Goal: Information Seeking & Learning: Check status

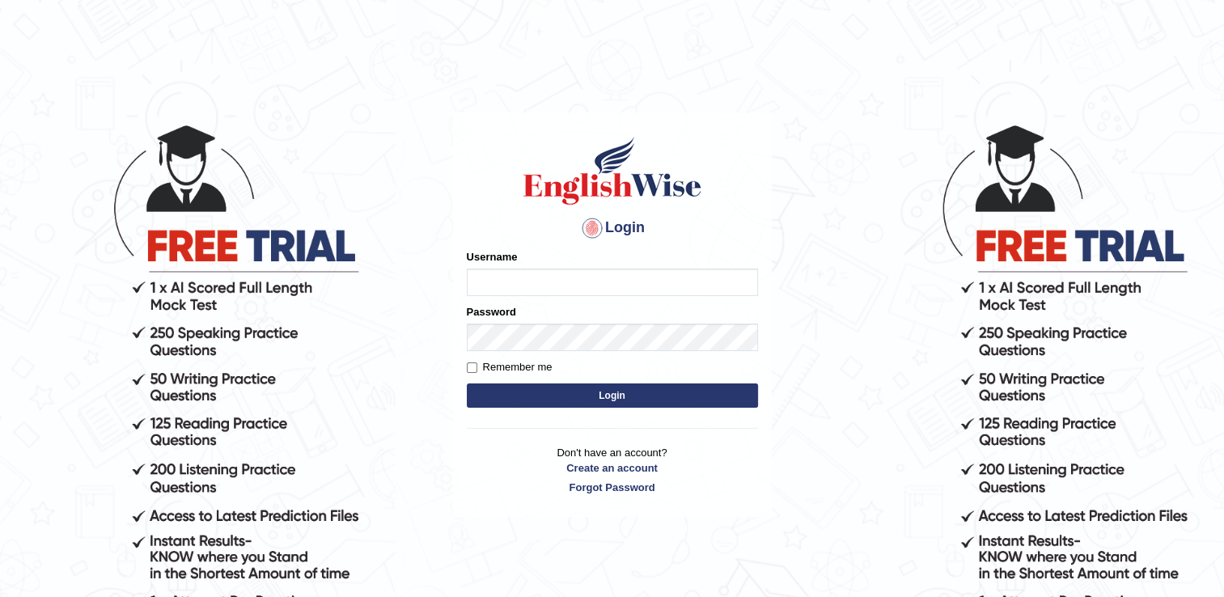
type input "successgrg"
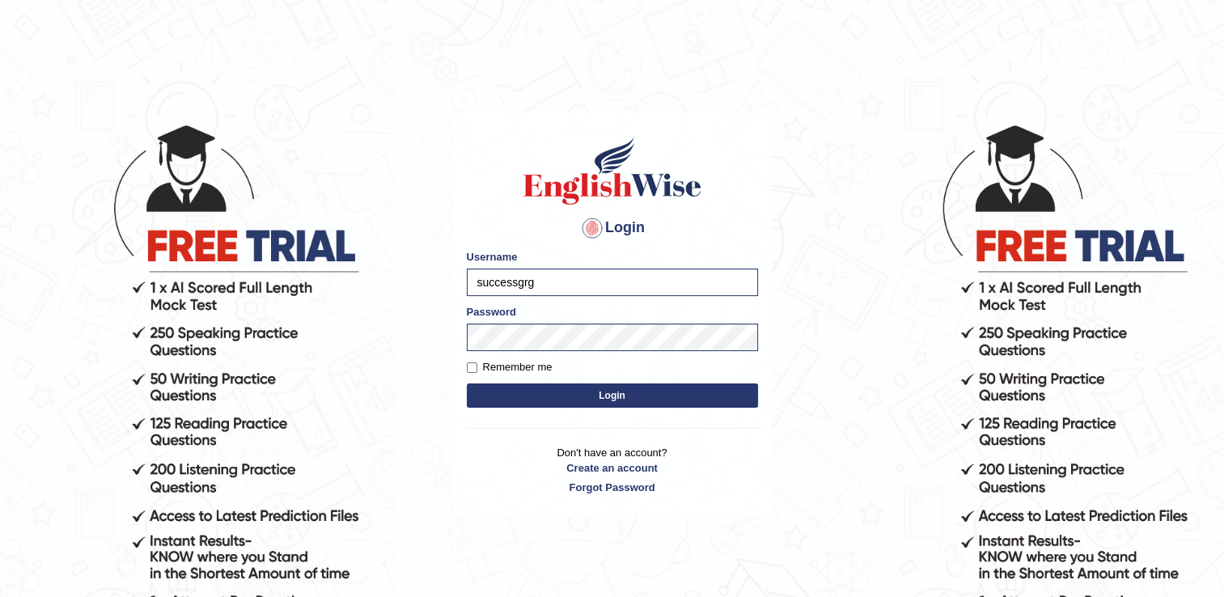
click at [491, 387] on button "Login" at bounding box center [612, 395] width 291 height 24
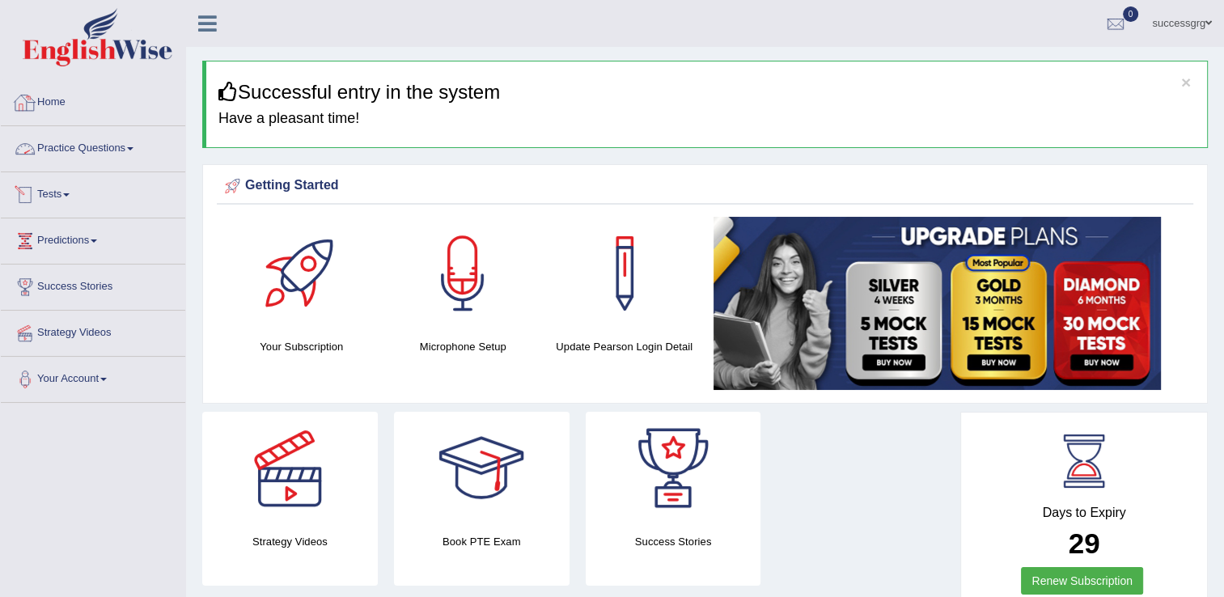
click at [100, 144] on link "Practice Questions" at bounding box center [93, 146] width 184 height 40
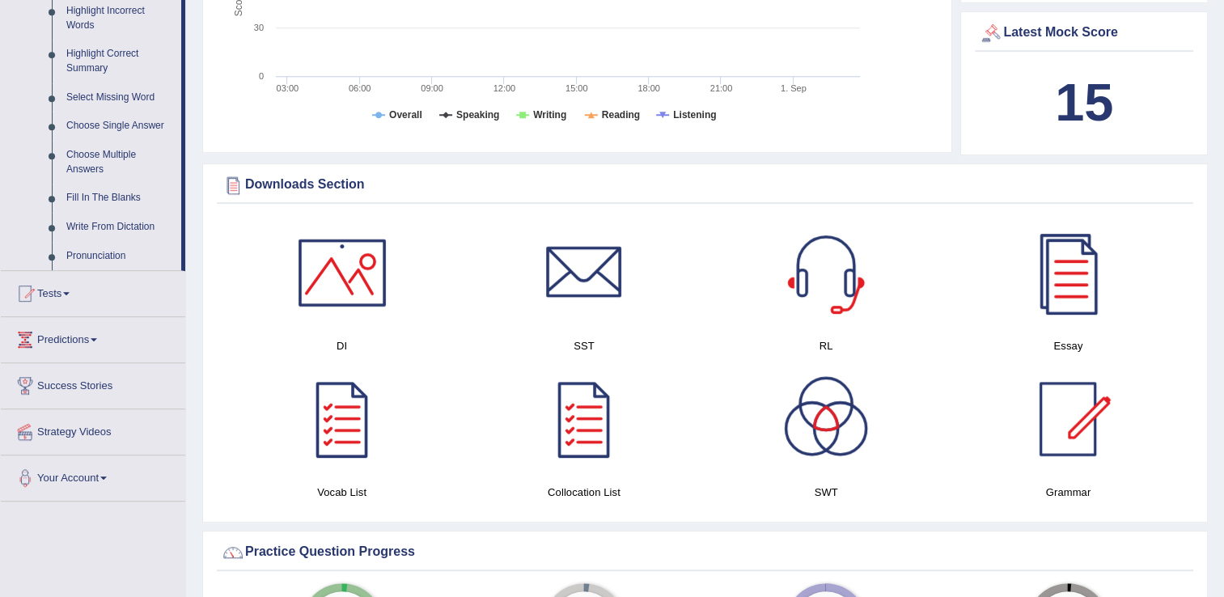
scroll to position [776, 0]
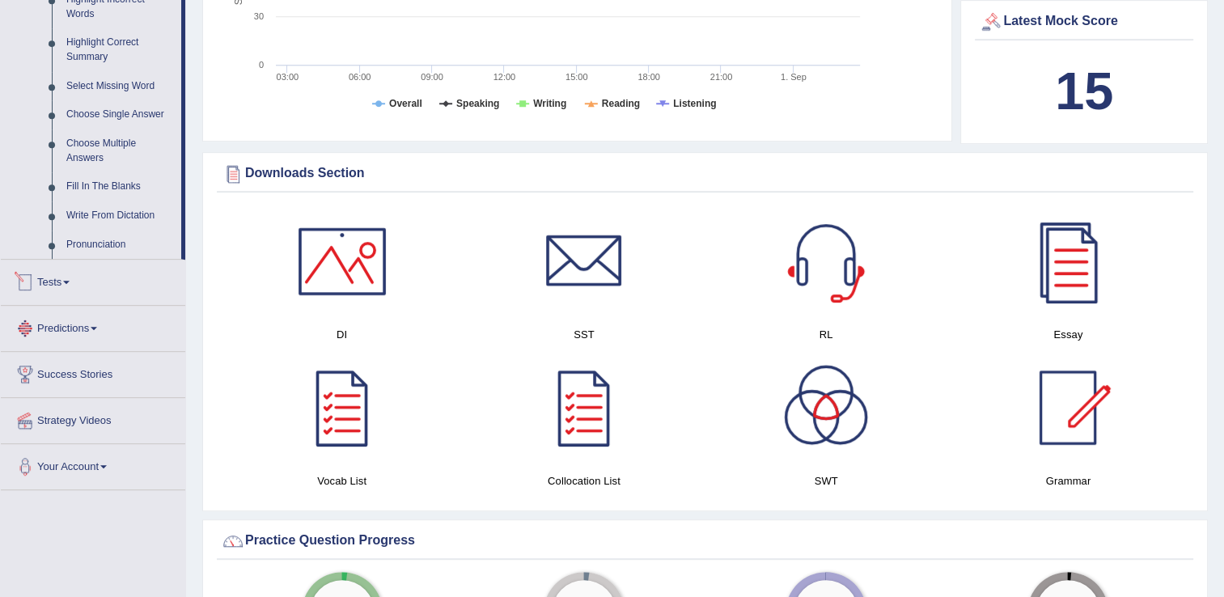
click at [59, 286] on link "Tests" at bounding box center [93, 280] width 184 height 40
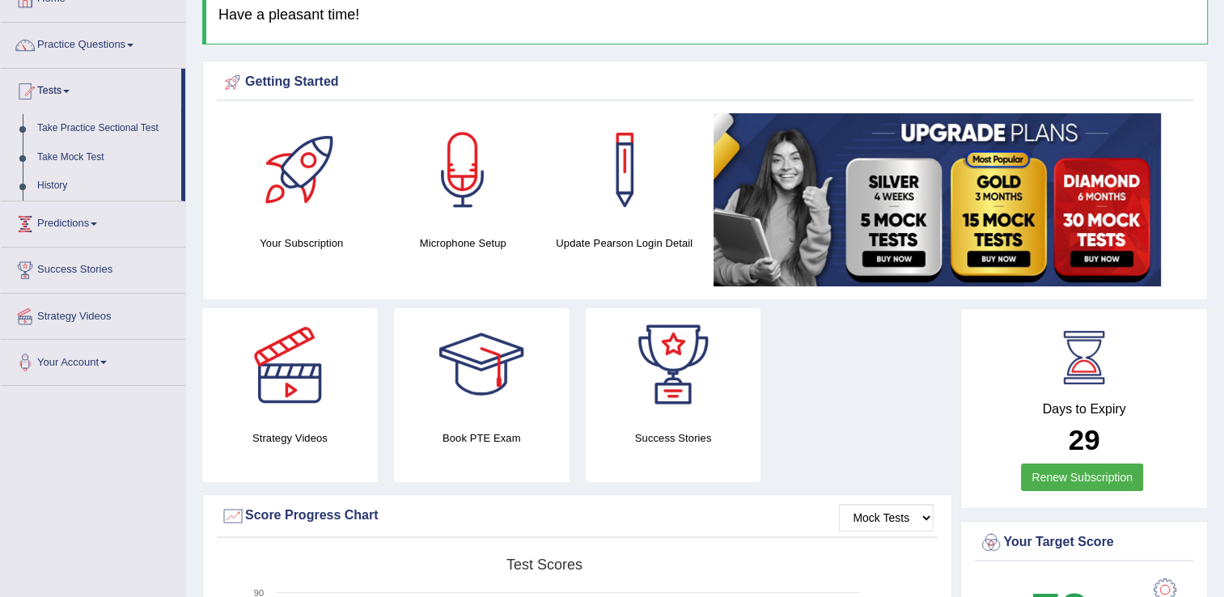
scroll to position [102, 0]
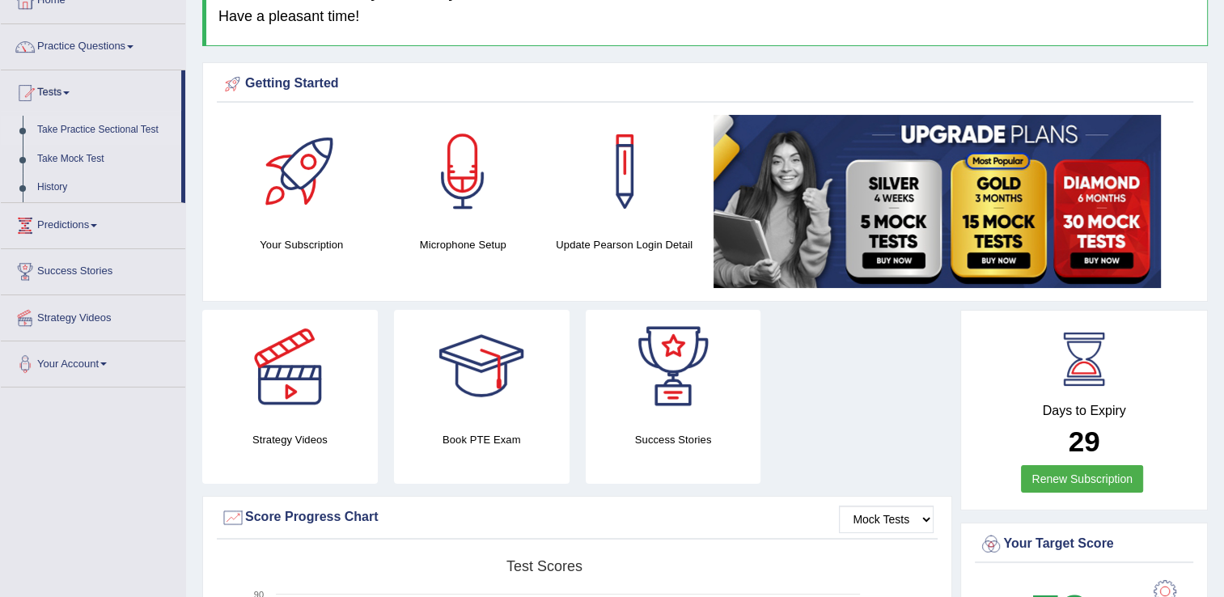
click at [87, 128] on link "Take Practice Sectional Test" at bounding box center [105, 130] width 151 height 29
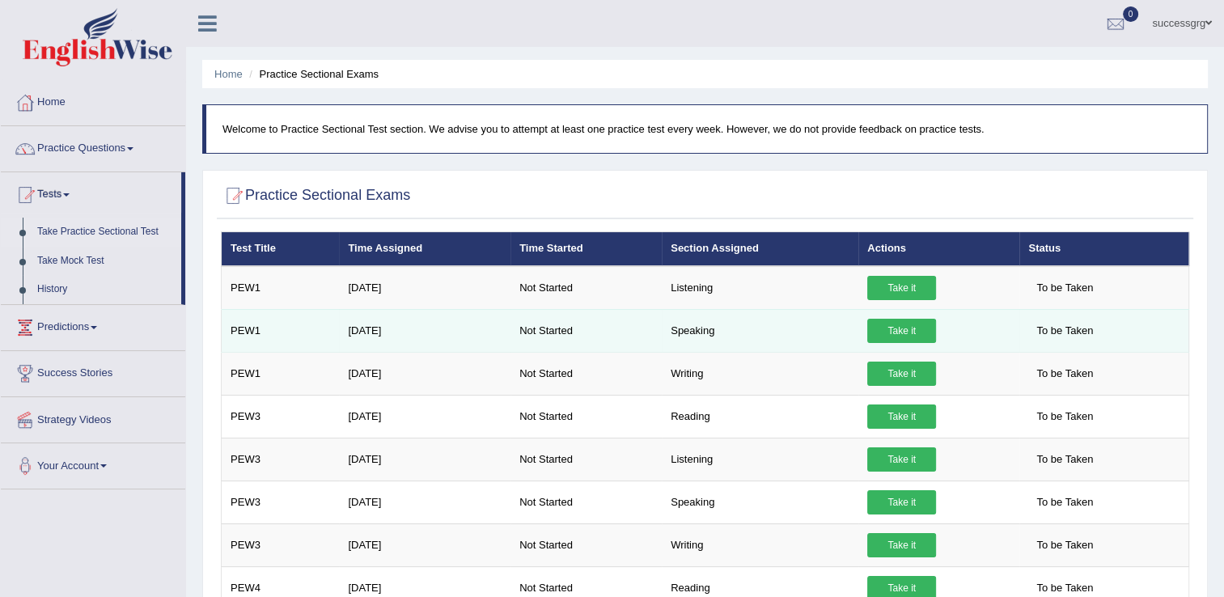
click at [888, 329] on link "Take it" at bounding box center [901, 331] width 69 height 24
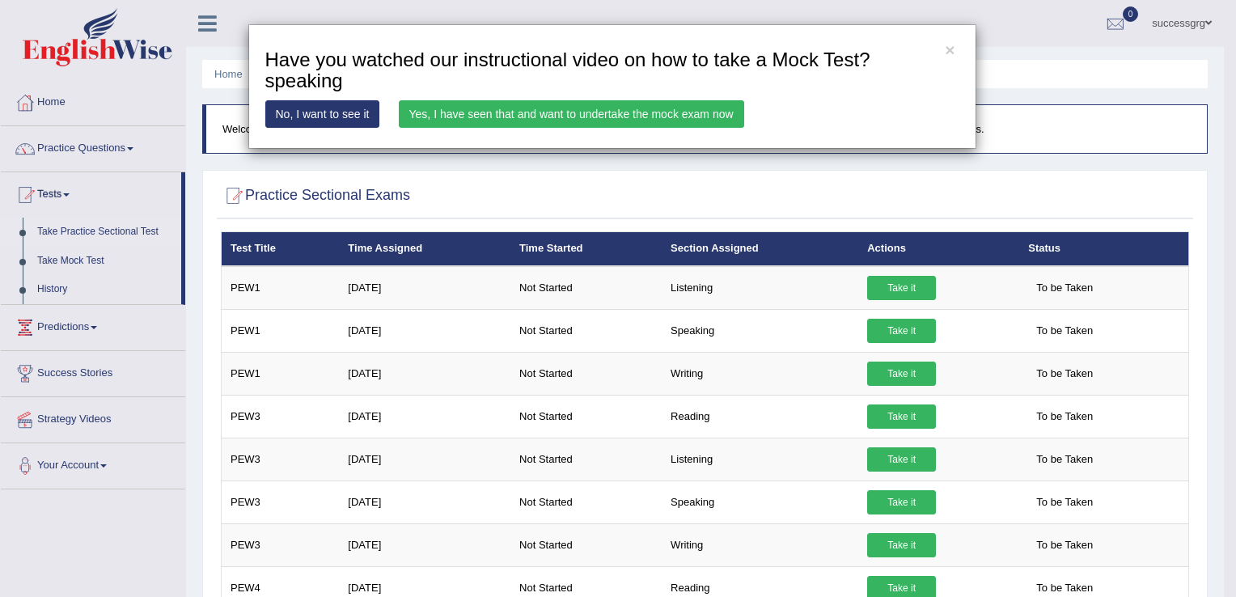
click at [626, 122] on link "Yes, I have seen that and want to undertake the mock exam now" at bounding box center [571, 113] width 345 height 27
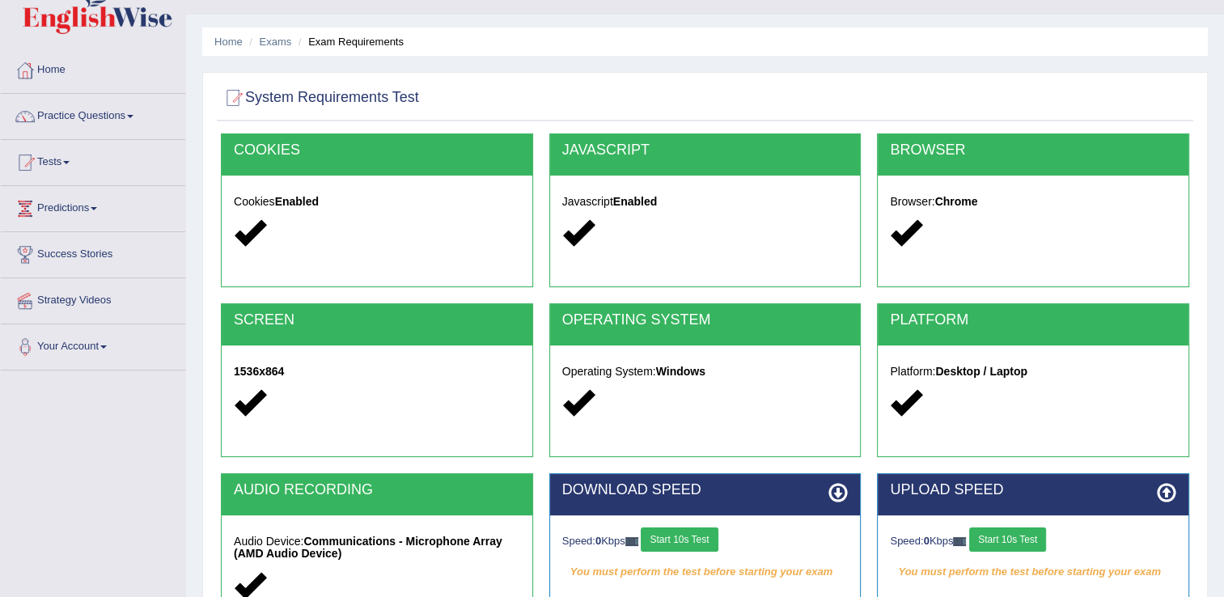
scroll to position [65, 0]
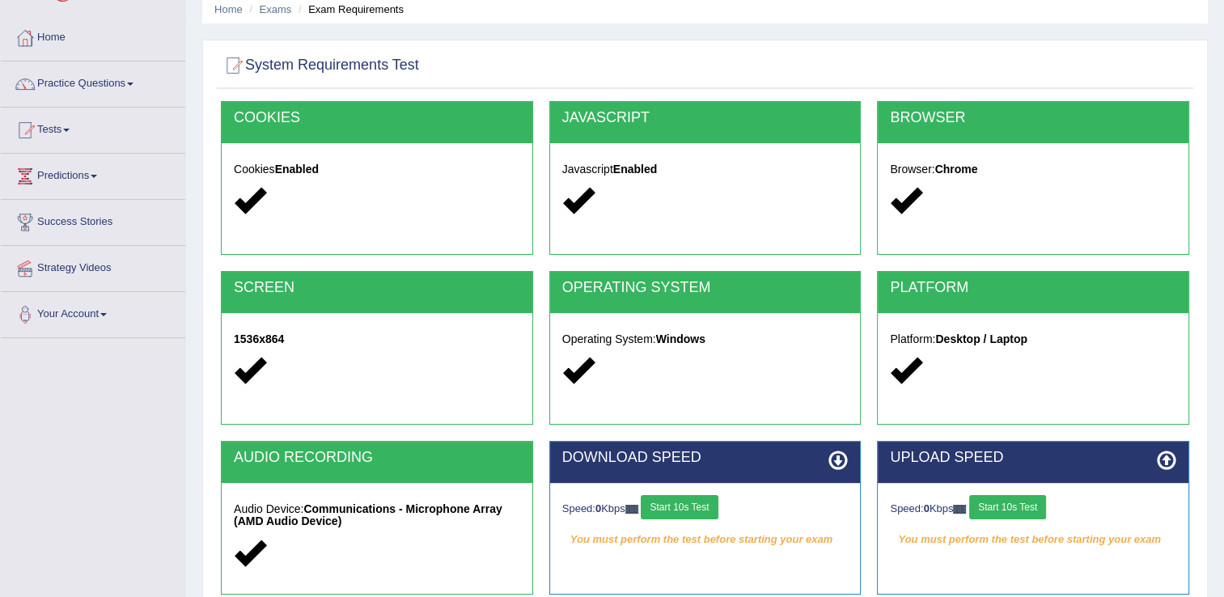
click at [676, 497] on button "Start 10s Test" at bounding box center [679, 507] width 77 height 24
click at [1013, 505] on button "Start 10s Test" at bounding box center [1007, 507] width 77 height 24
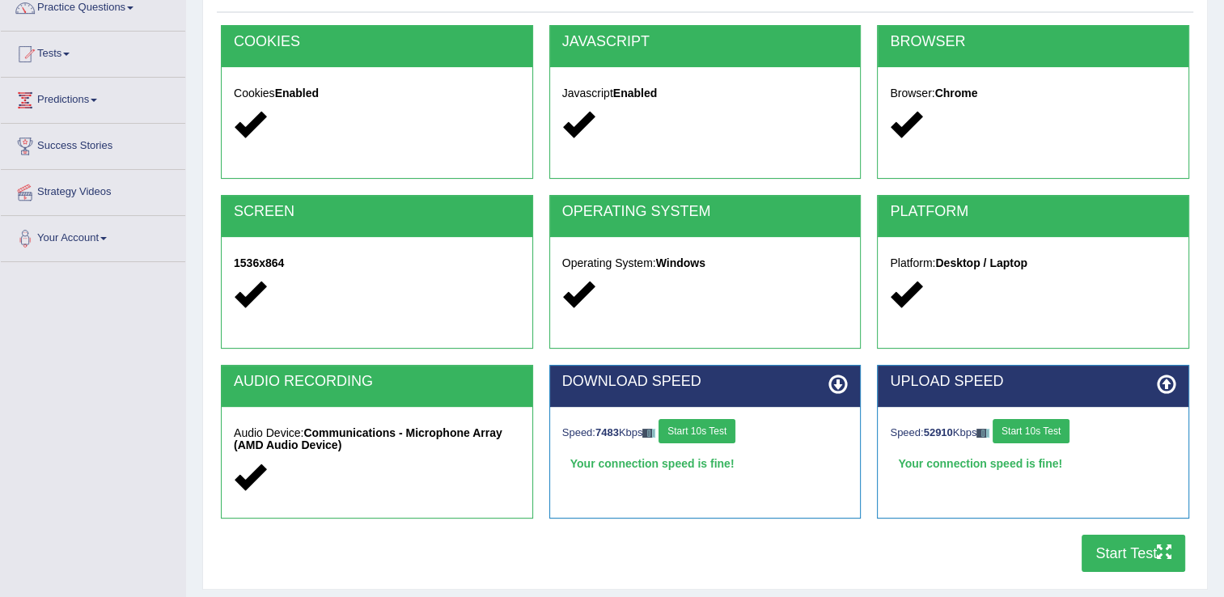
scroll to position [162, 0]
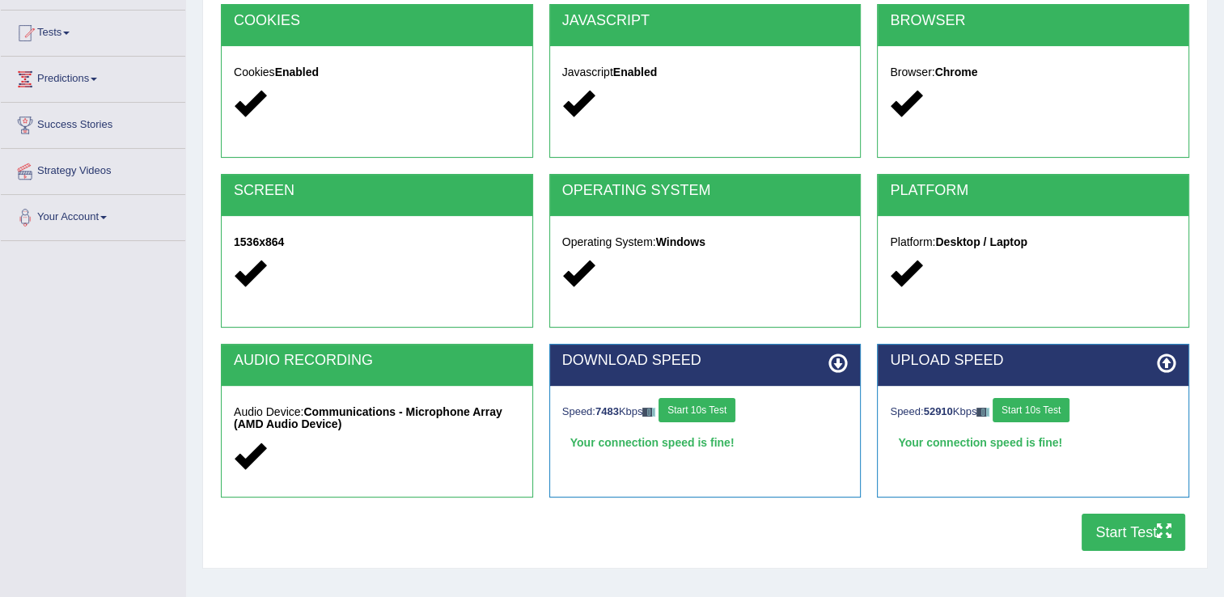
click at [1097, 529] on button "Start Test" at bounding box center [1133, 532] width 104 height 37
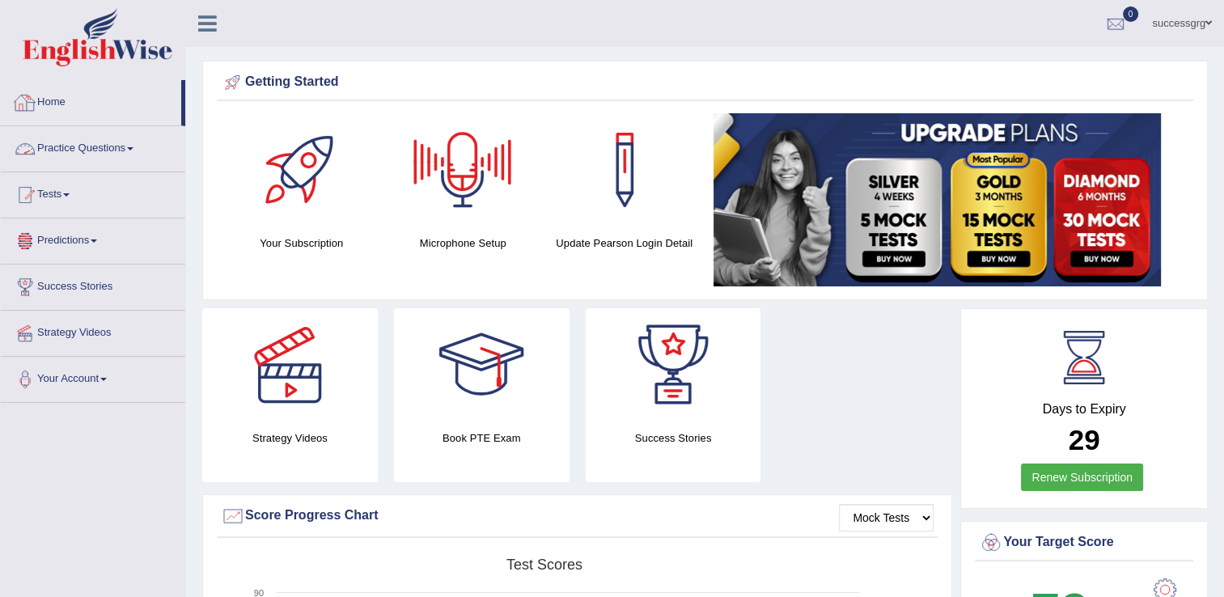
click at [62, 143] on link "Practice Questions" at bounding box center [93, 146] width 184 height 40
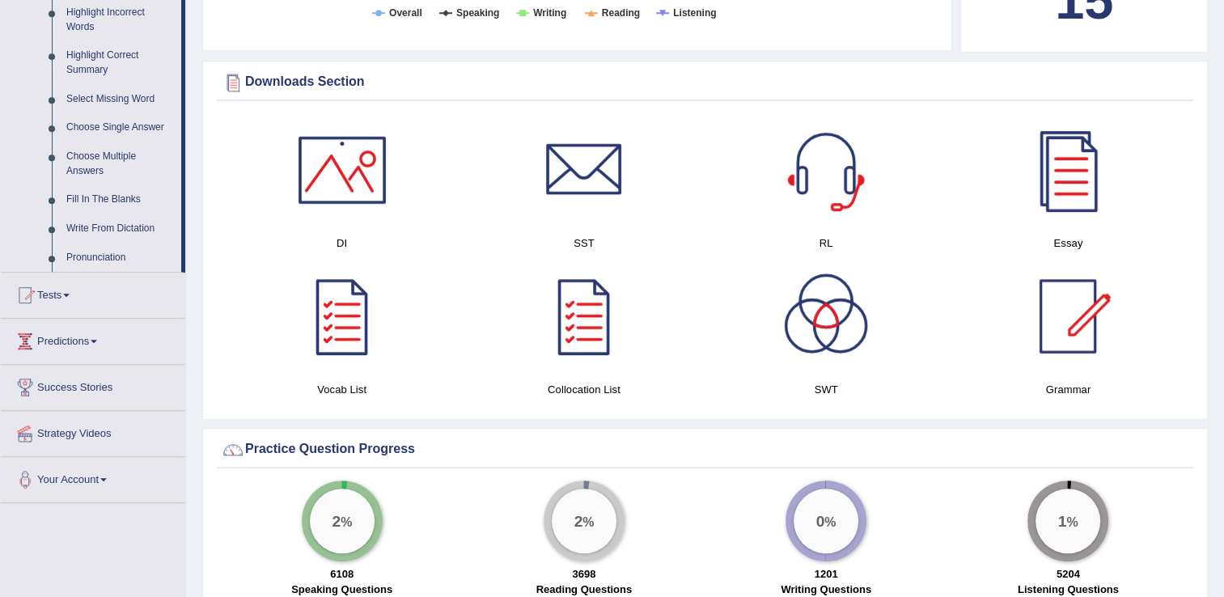
scroll to position [776, 0]
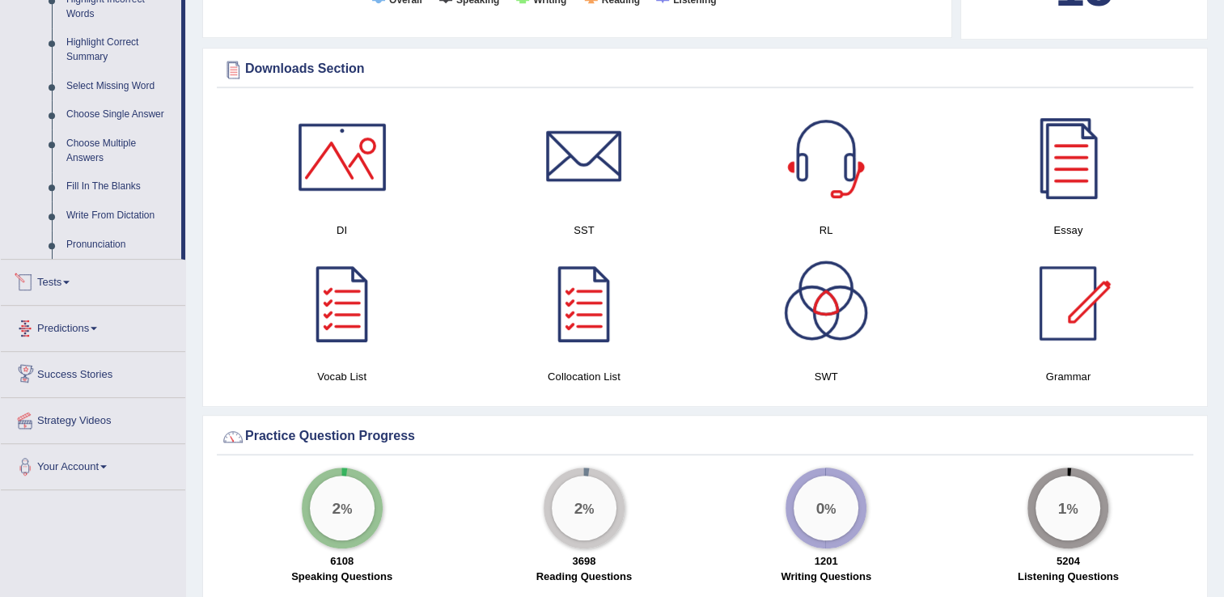
click at [74, 290] on link "Tests" at bounding box center [93, 280] width 184 height 40
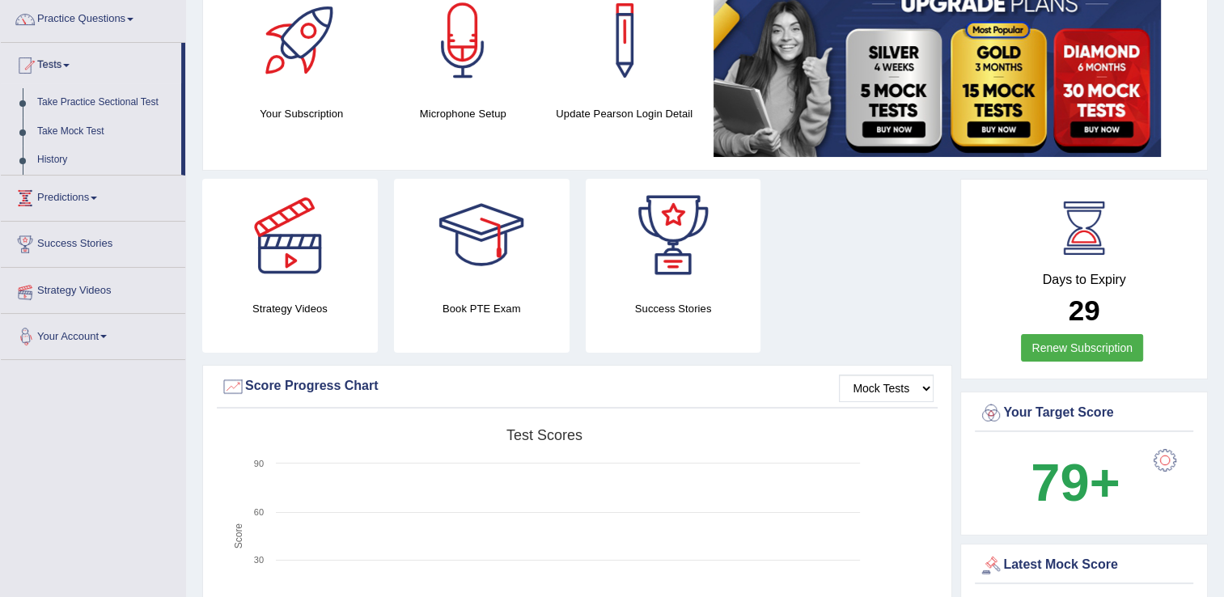
scroll to position [102, 0]
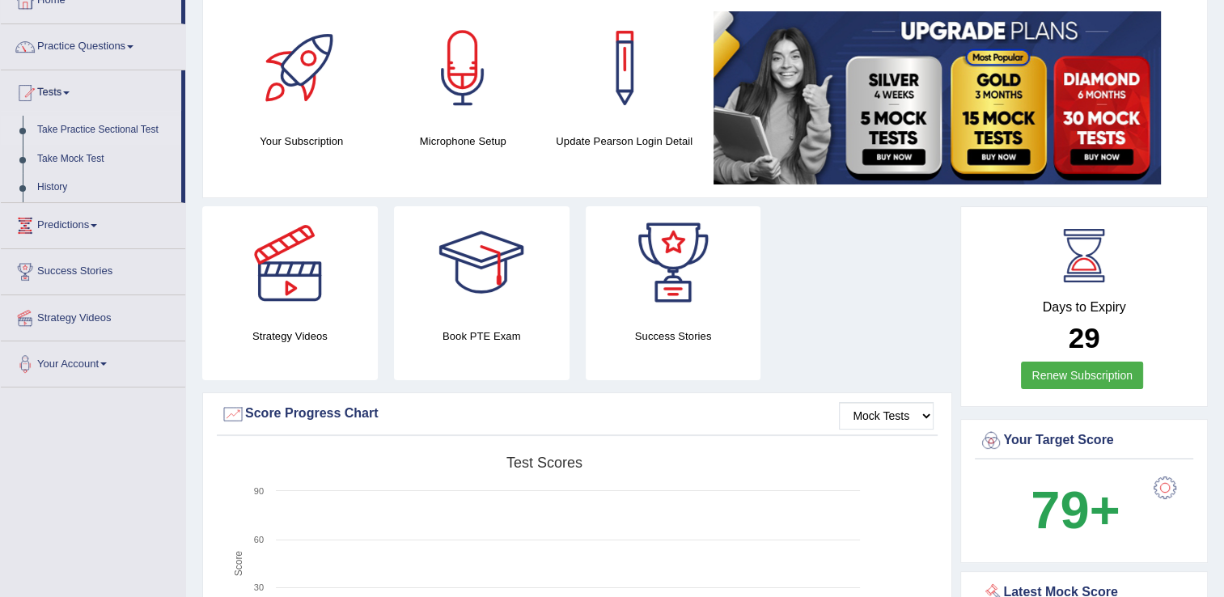
click at [93, 129] on link "Take Practice Sectional Test" at bounding box center [105, 130] width 151 height 29
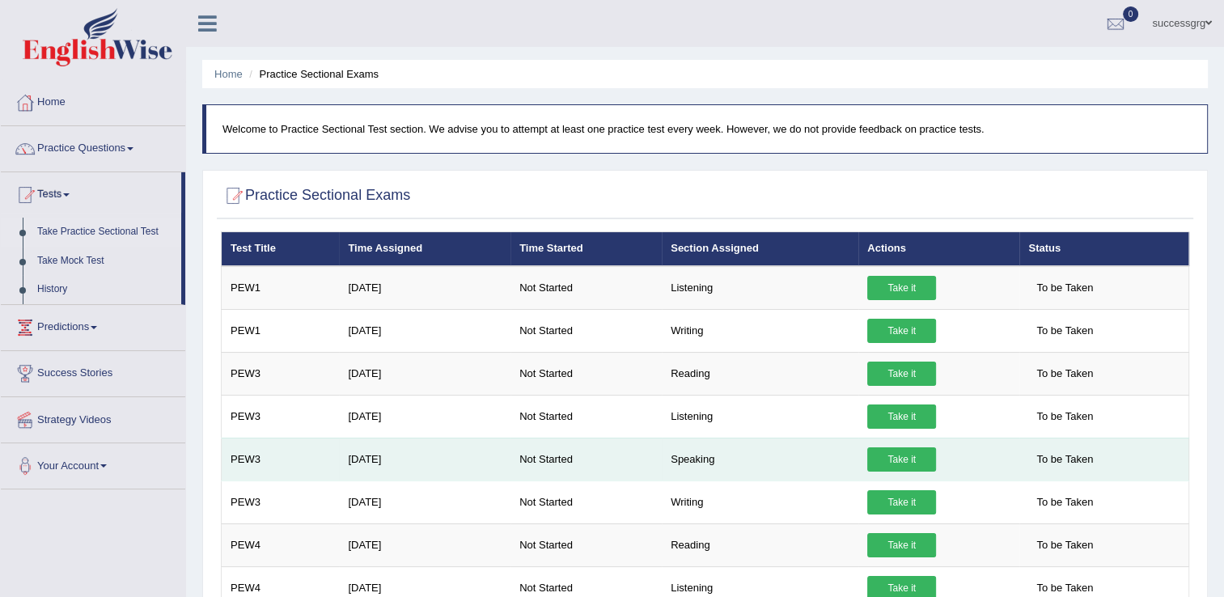
click at [887, 452] on link "Take it" at bounding box center [901, 459] width 69 height 24
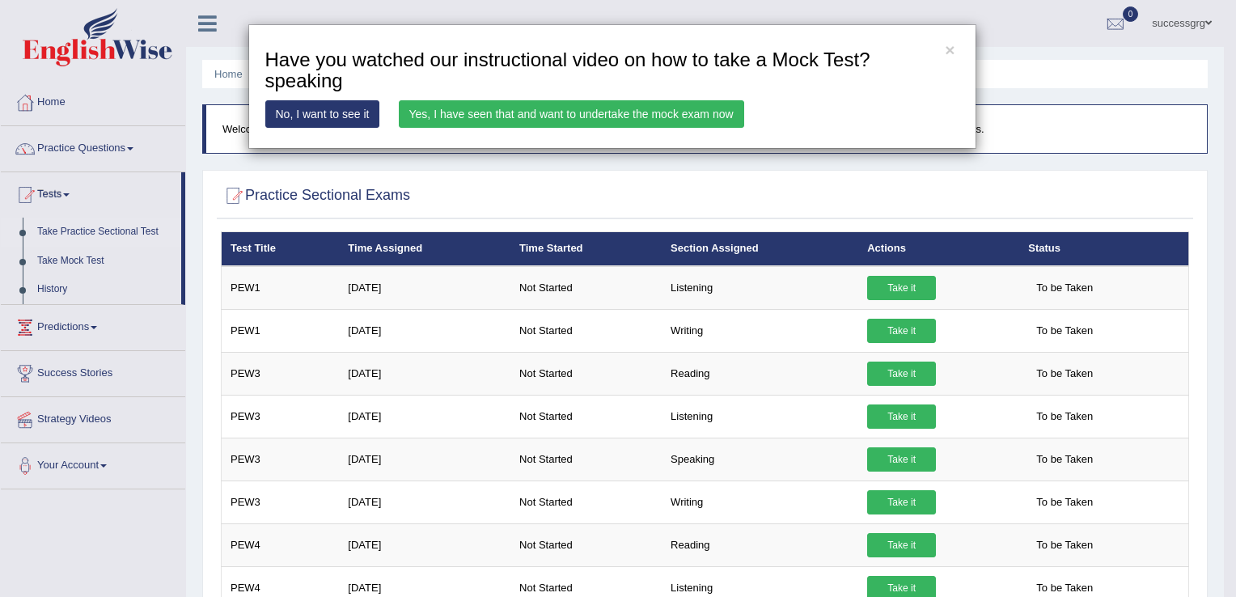
click at [805, 460] on div "× Have you watched our instructional video on how to take a Mock Test?speaking …" at bounding box center [618, 298] width 1236 height 597
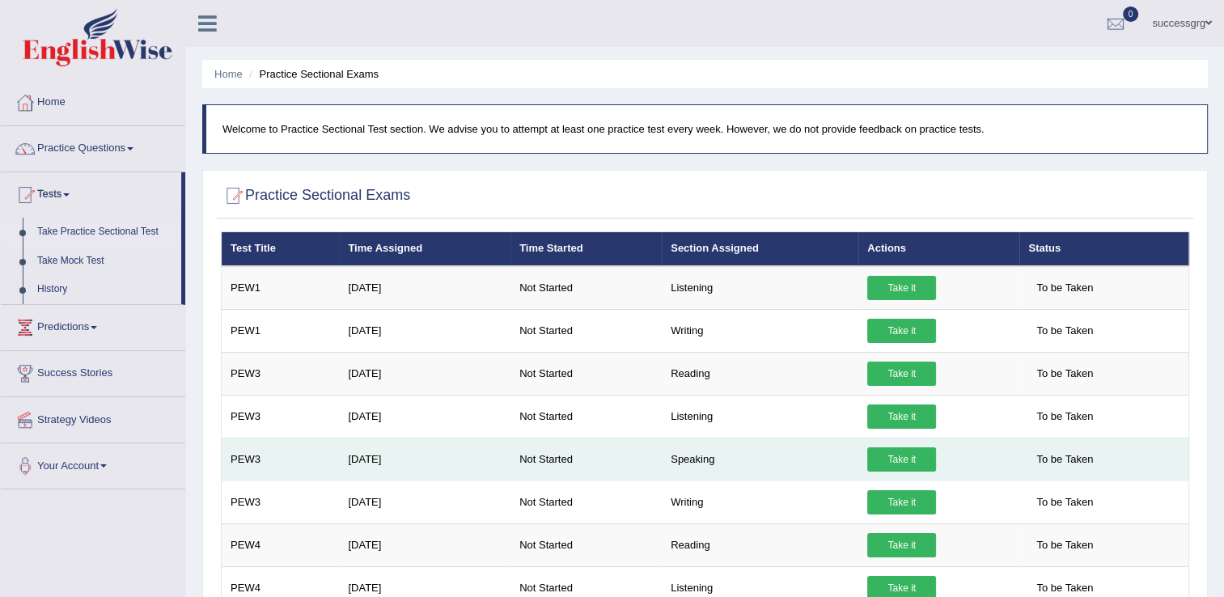
click at [882, 455] on link "Take it" at bounding box center [901, 459] width 69 height 24
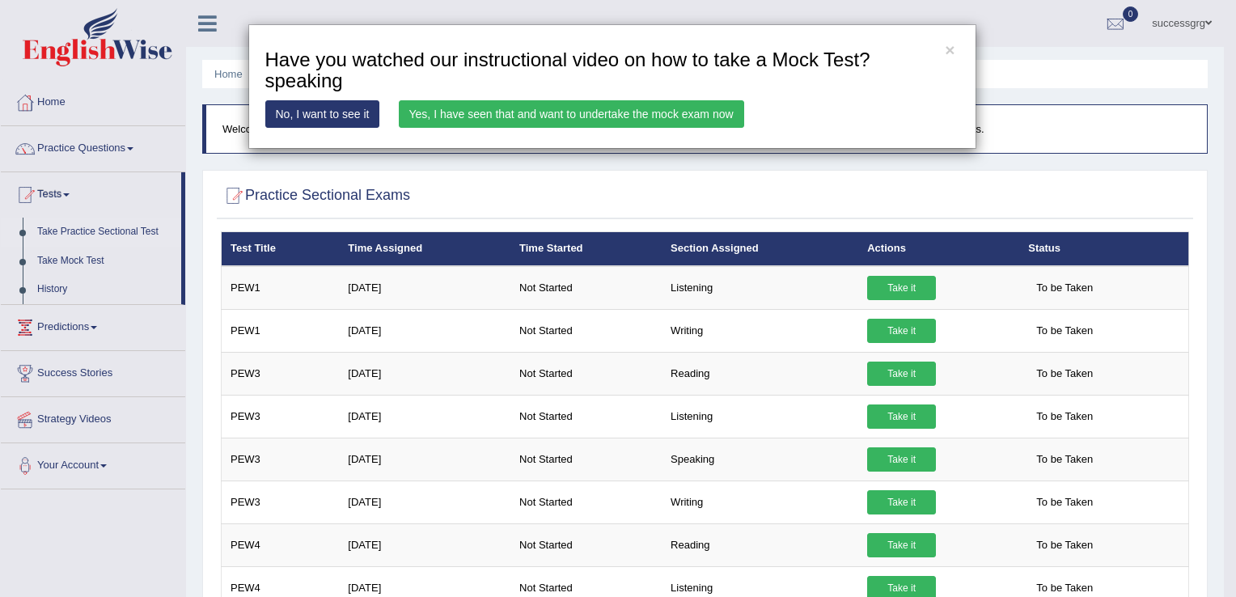
click at [657, 111] on link "Yes, I have seen that and want to undertake the mock exam now" at bounding box center [571, 113] width 345 height 27
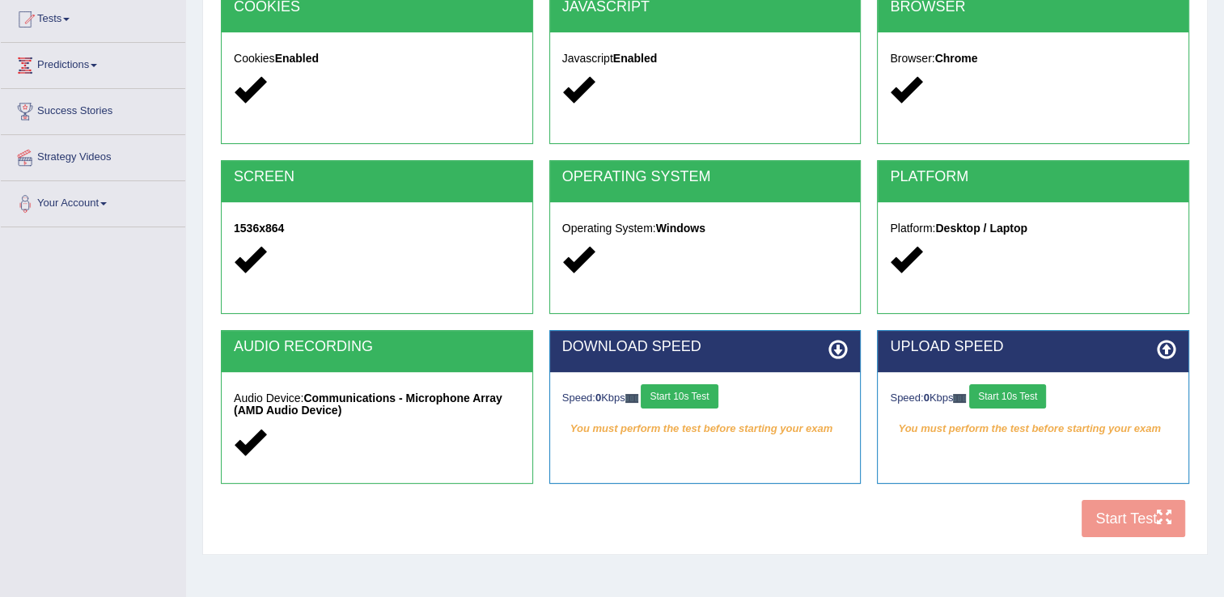
scroll to position [226, 0]
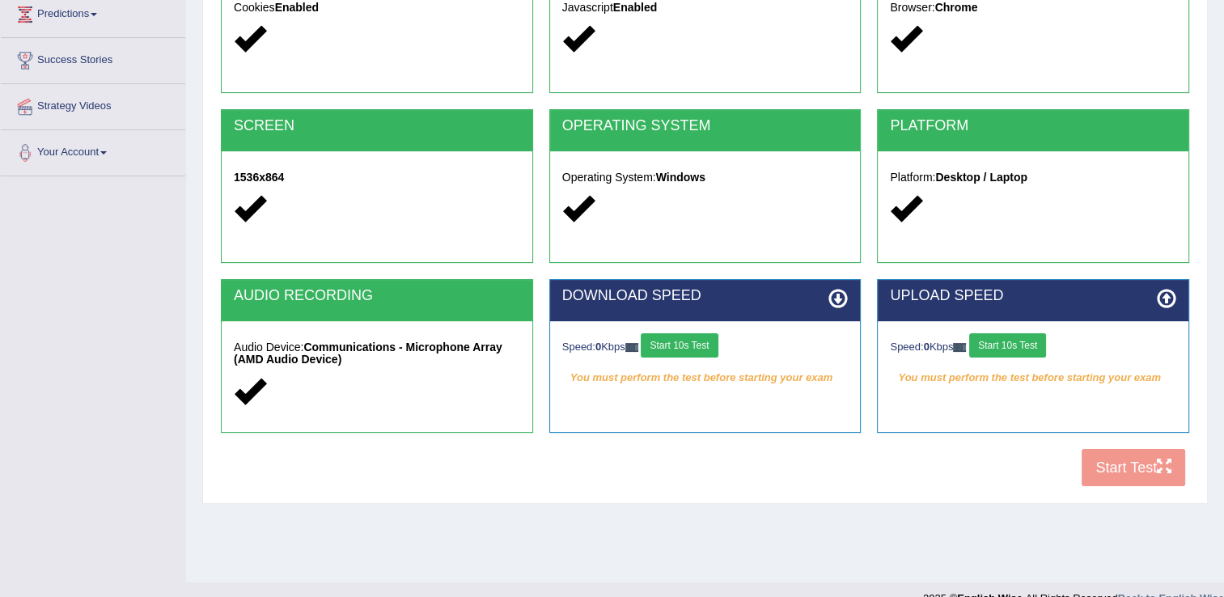
click at [701, 355] on button "Start 10s Test" at bounding box center [679, 345] width 77 height 24
click at [1024, 347] on button "Start 10s Test" at bounding box center [1007, 345] width 77 height 24
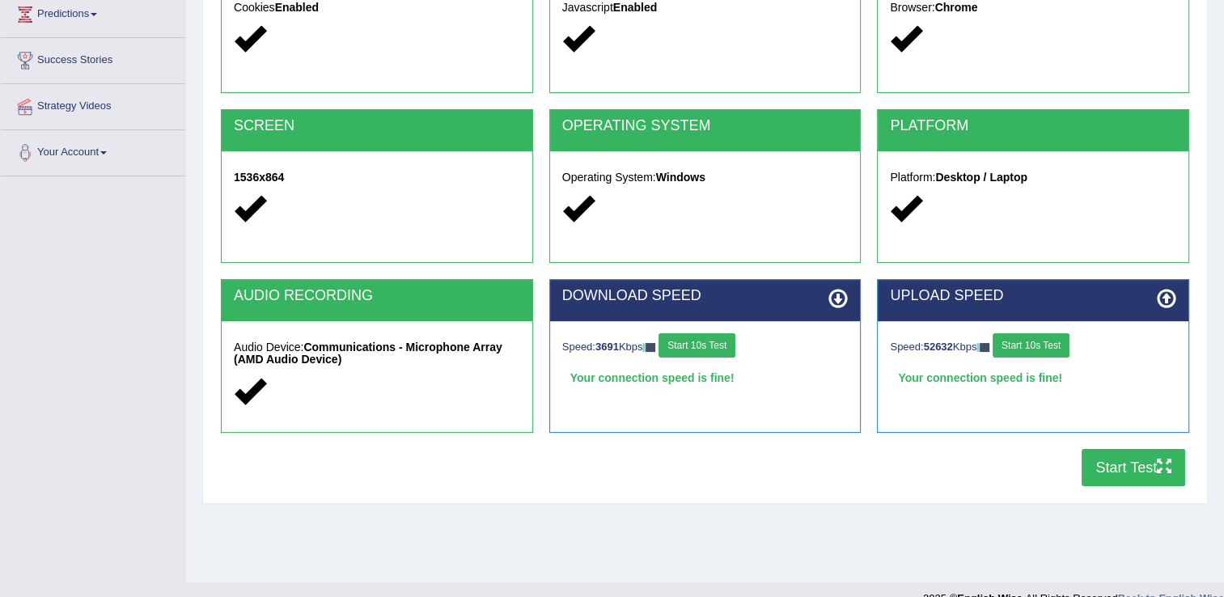
click at [1119, 467] on button "Start Test" at bounding box center [1133, 467] width 104 height 37
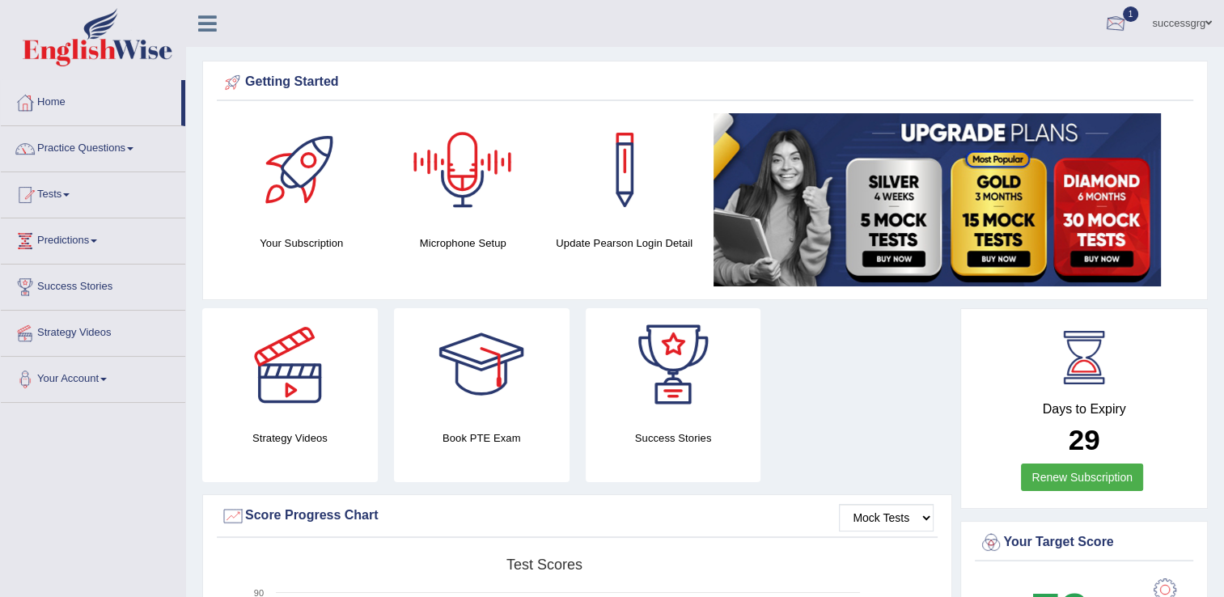
click at [1106, 17] on div at bounding box center [1115, 24] width 24 height 24
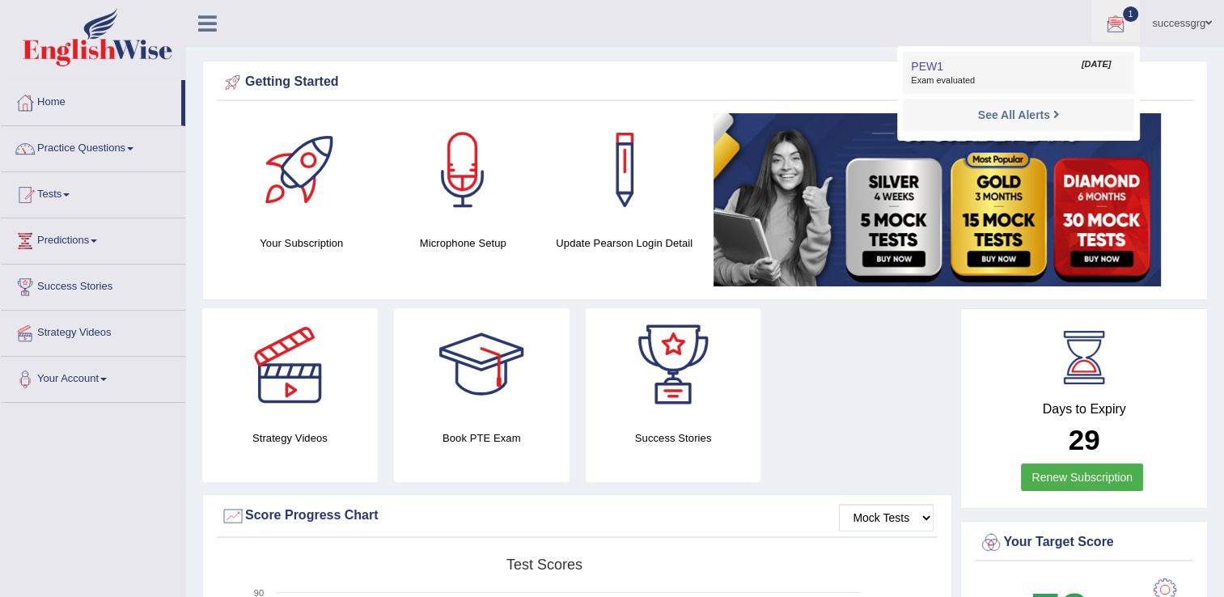
click at [1021, 70] on link "PEW1 [DATE] Exam evaluated" at bounding box center [1018, 73] width 223 height 34
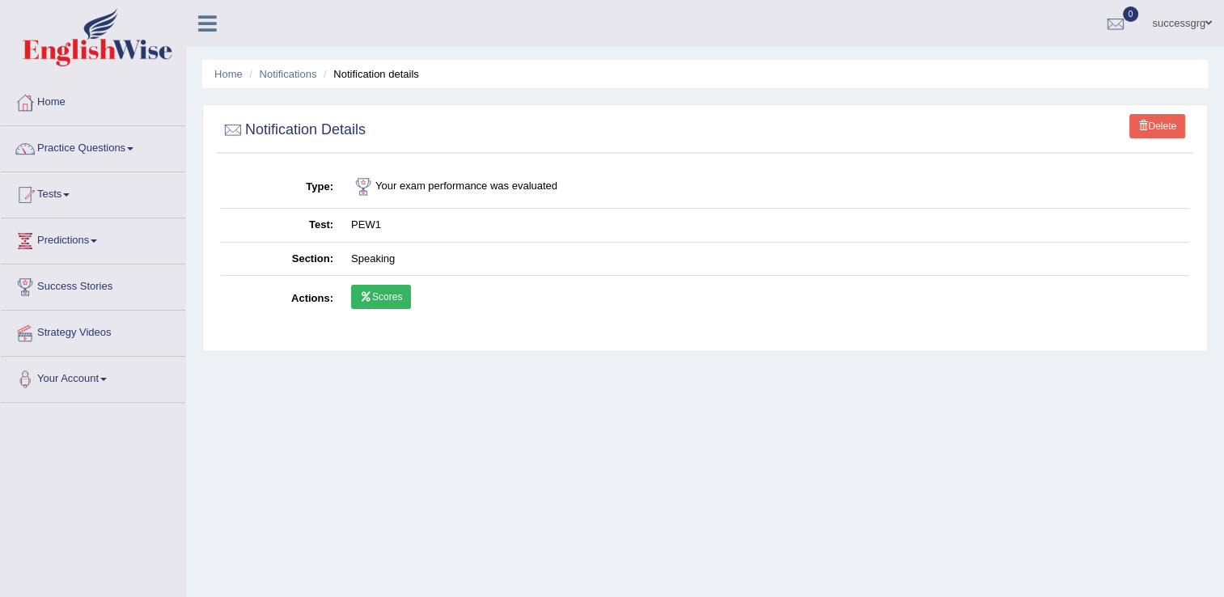
click at [377, 290] on link "Scores" at bounding box center [381, 297] width 60 height 24
click at [384, 299] on link "Scores" at bounding box center [381, 297] width 60 height 24
click at [56, 202] on link "Tests" at bounding box center [93, 192] width 184 height 40
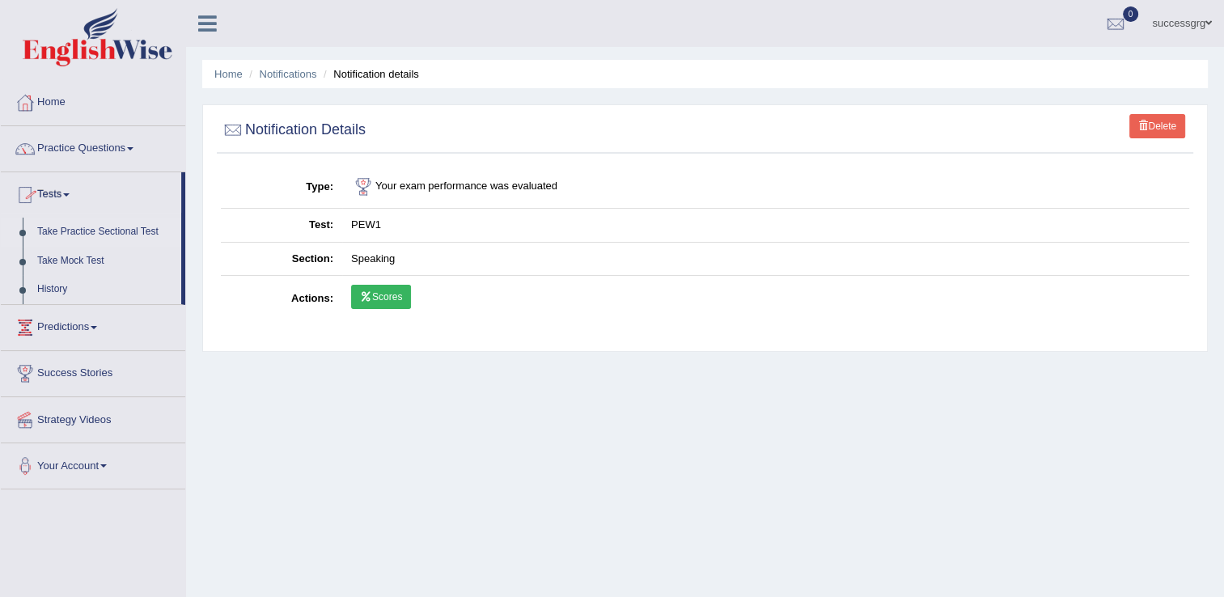
click at [85, 232] on link "Take Practice Sectional Test" at bounding box center [105, 232] width 151 height 29
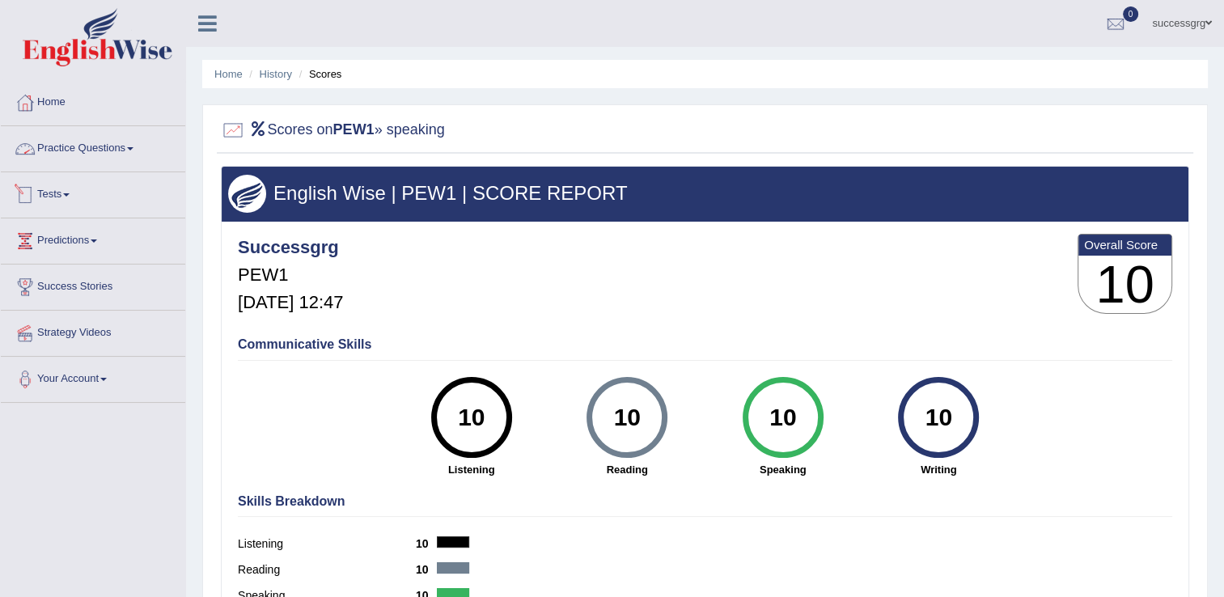
click at [106, 141] on link "Practice Questions" at bounding box center [93, 146] width 184 height 40
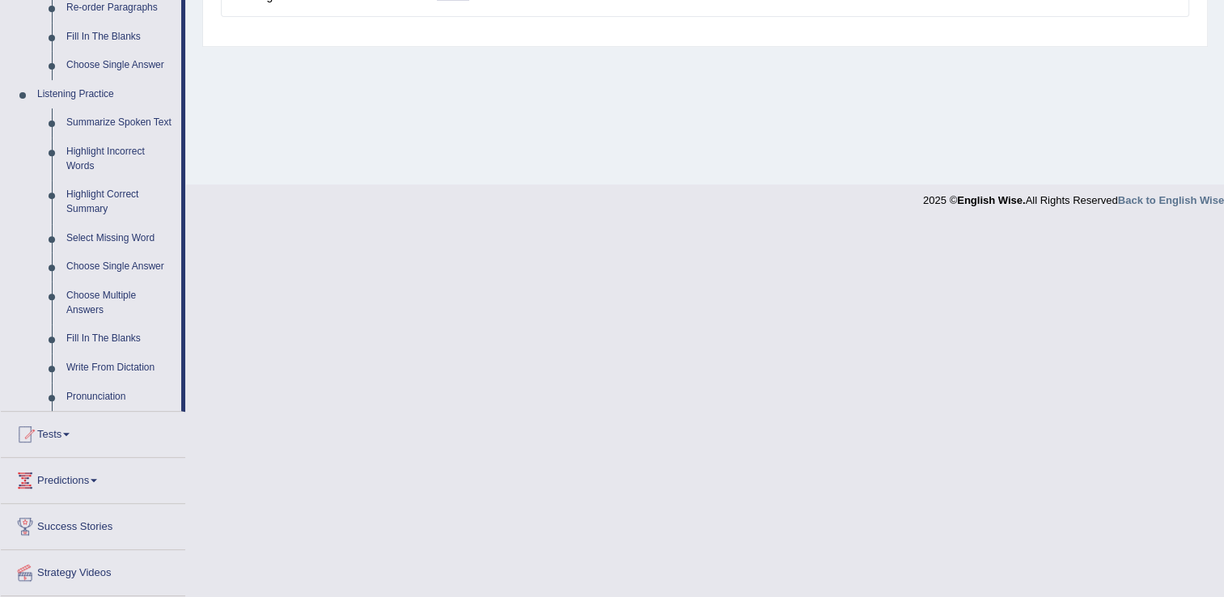
scroll to position [669, 0]
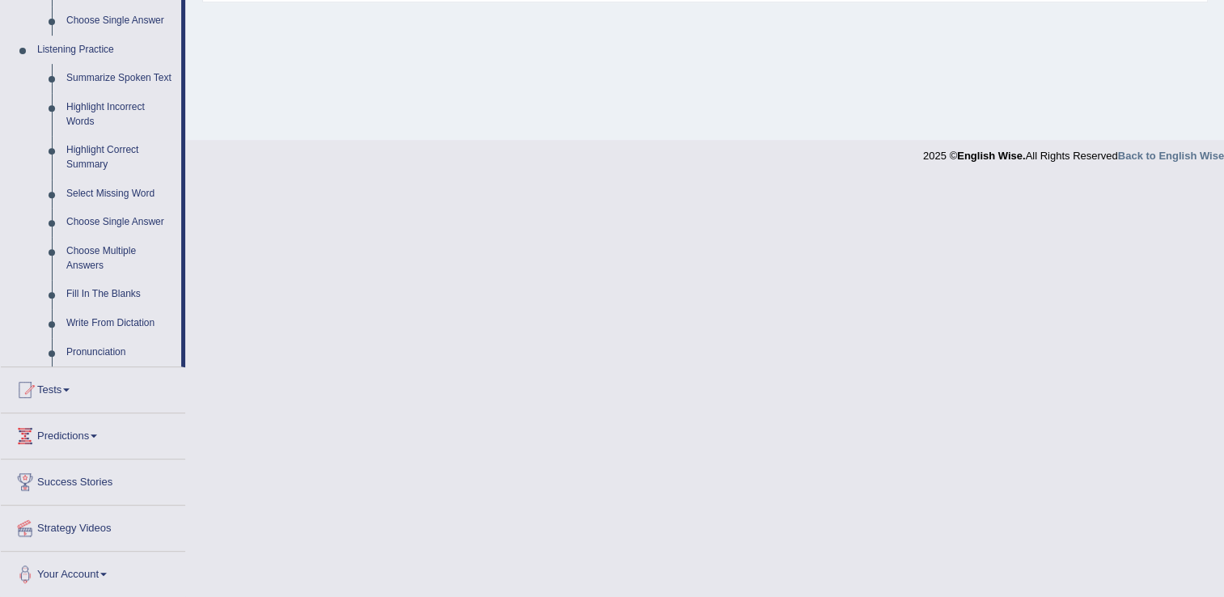
click at [52, 379] on link "Tests" at bounding box center [93, 387] width 184 height 40
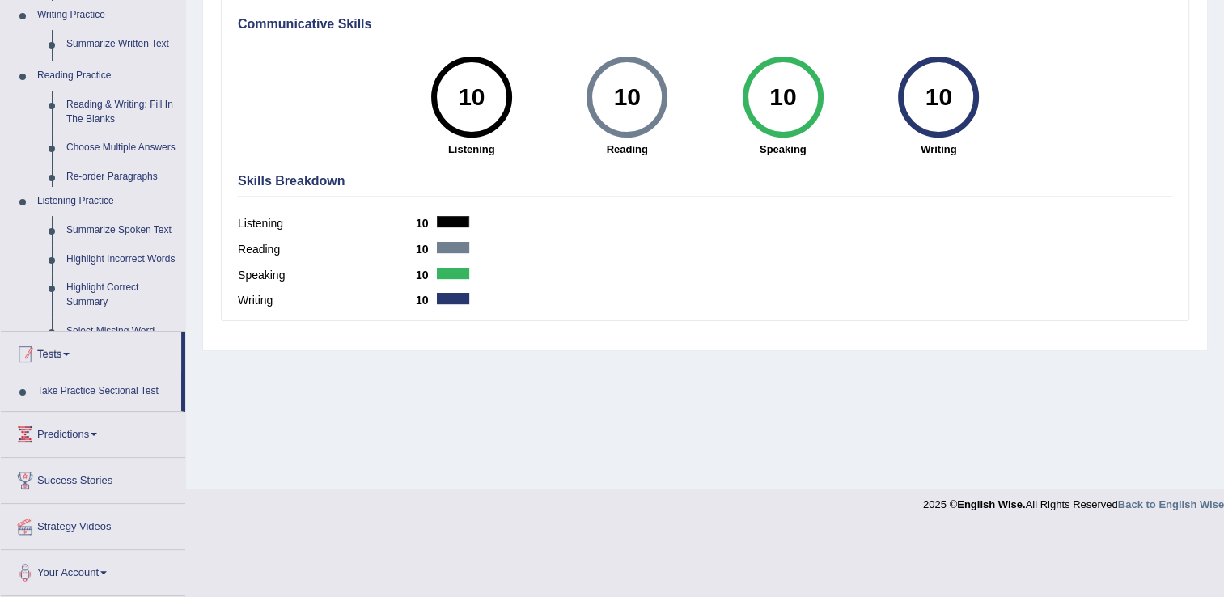
scroll to position [252, 0]
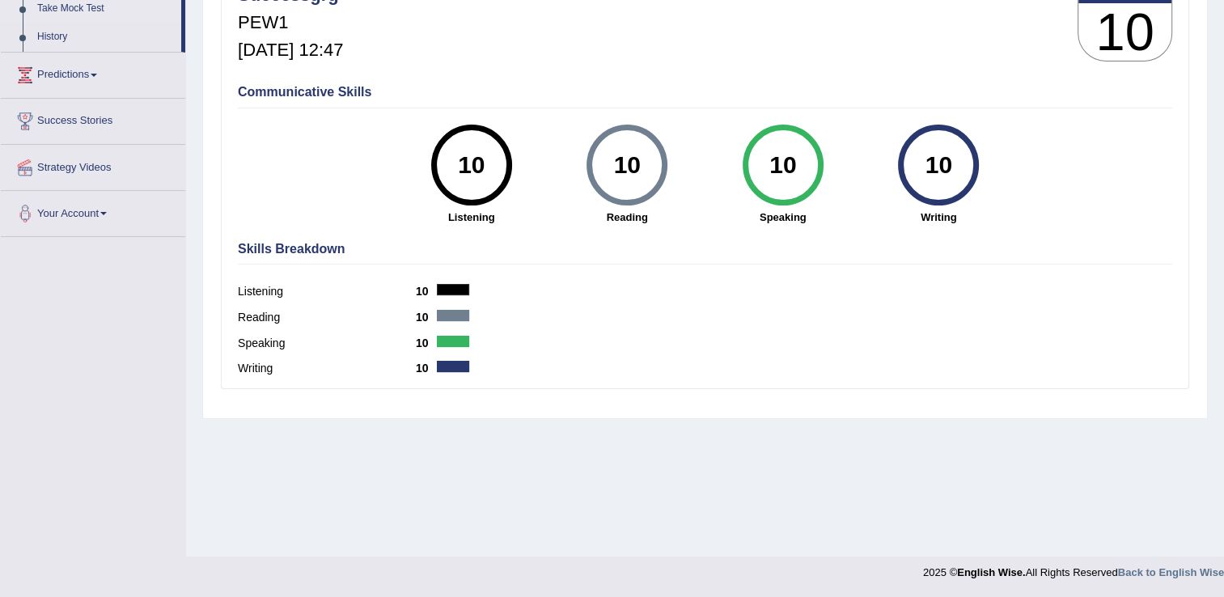
click at [78, 11] on link "Take Mock Test" at bounding box center [105, 8] width 151 height 29
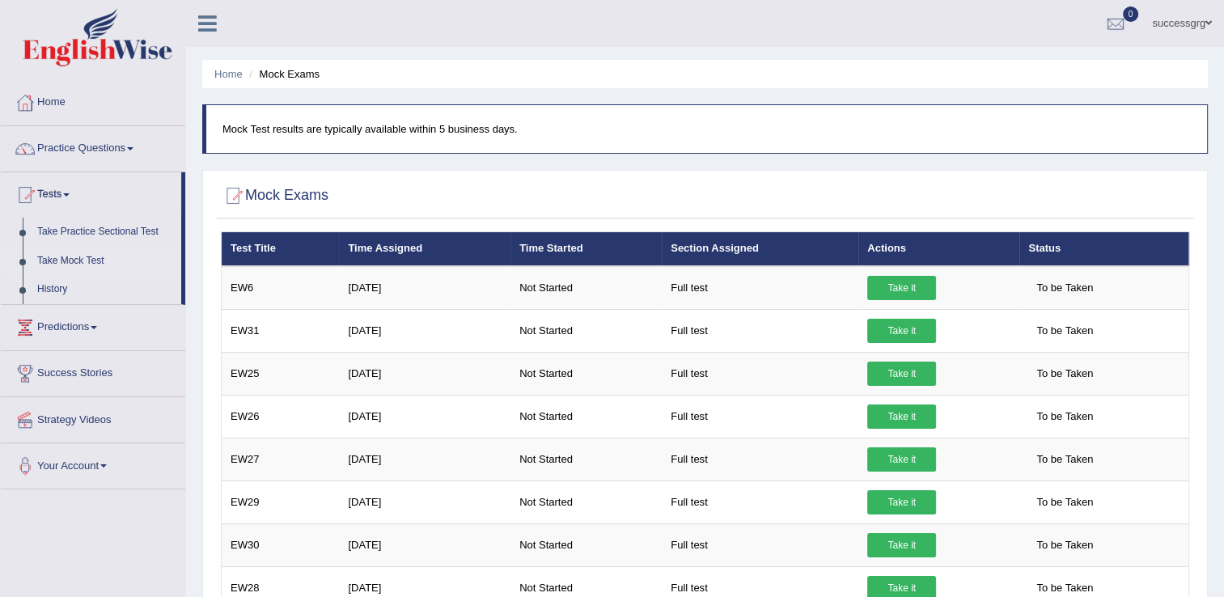
click at [91, 155] on link "Practice Questions" at bounding box center [93, 146] width 184 height 40
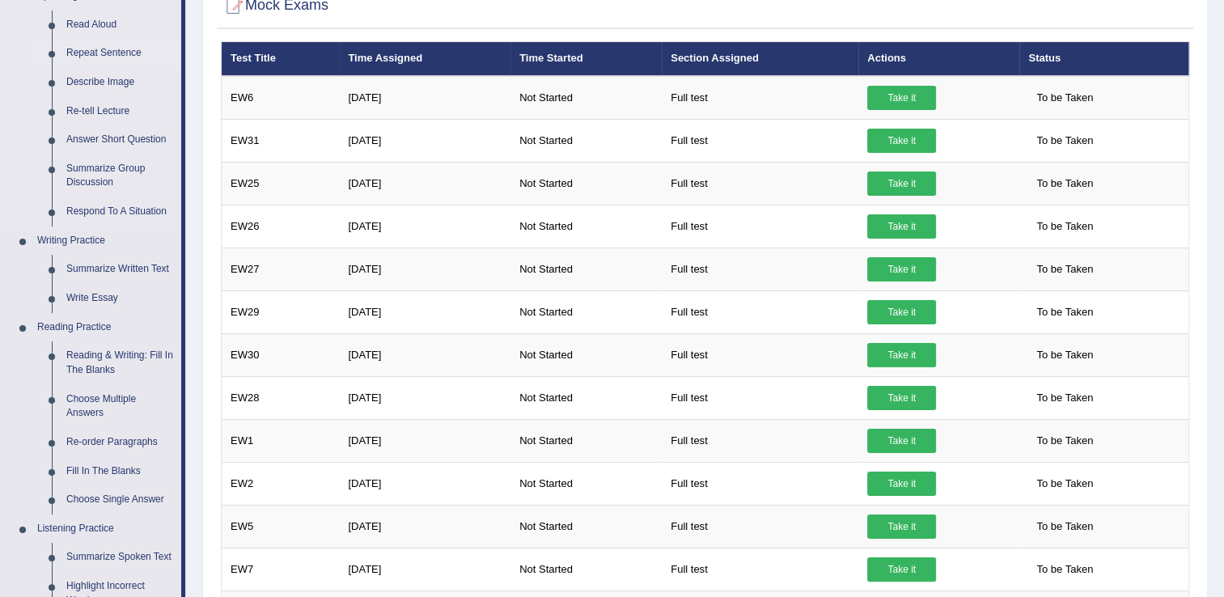
scroll to position [226, 0]
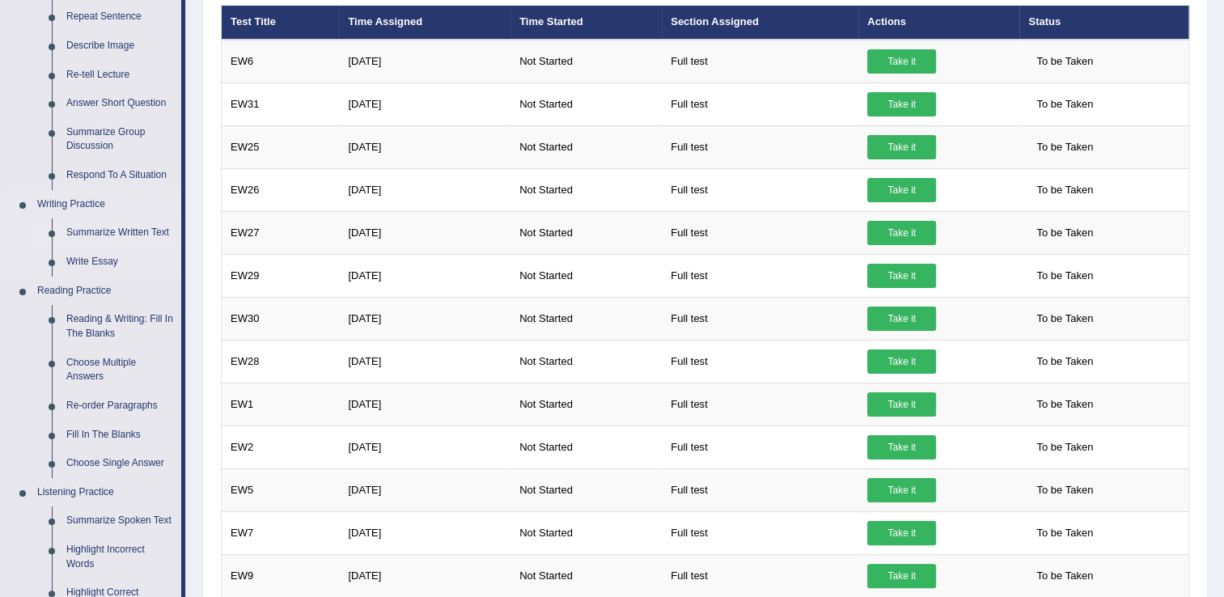
click at [94, 233] on link "Summarize Written Text" at bounding box center [120, 232] width 122 height 29
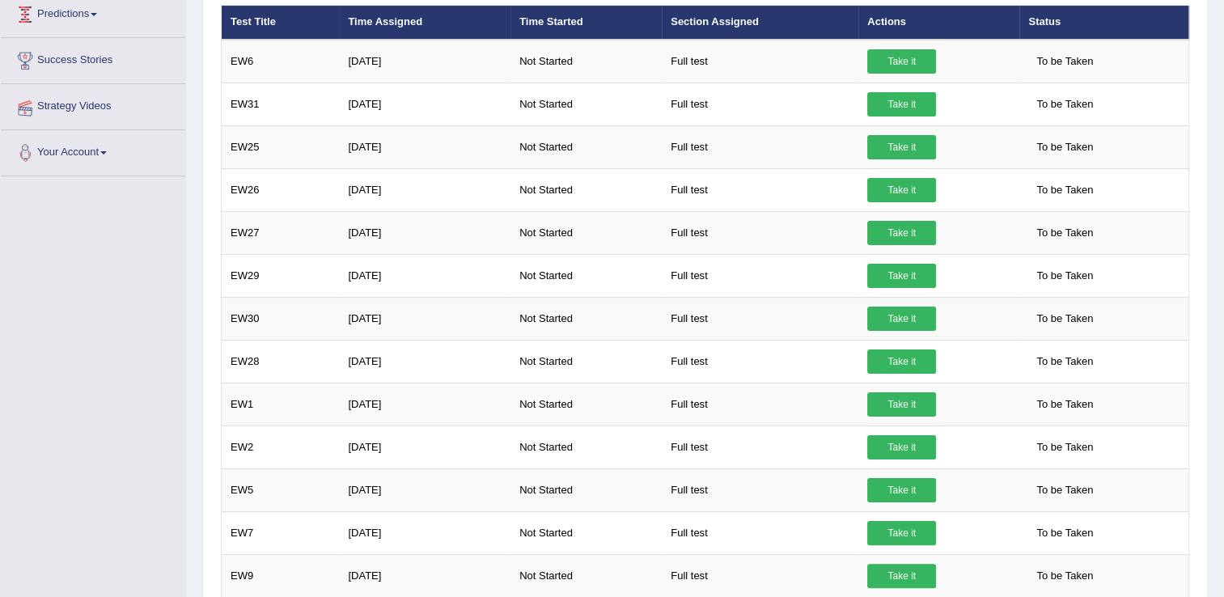
scroll to position [227, 0]
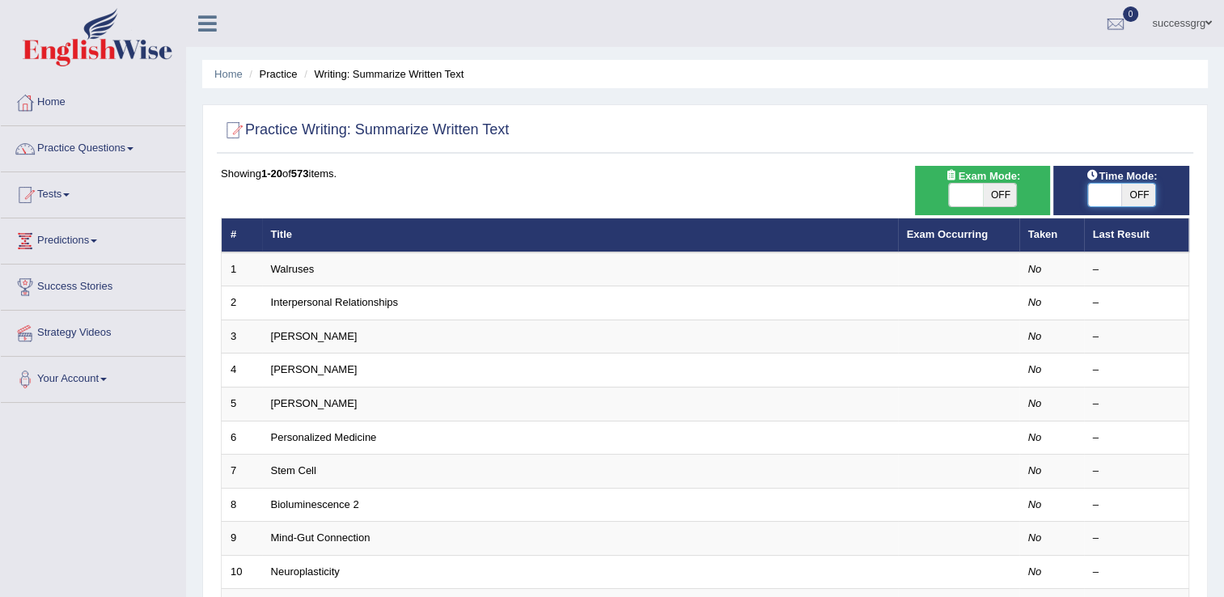
click at [1102, 187] on span at bounding box center [1105, 195] width 34 height 23
checkbox input "true"
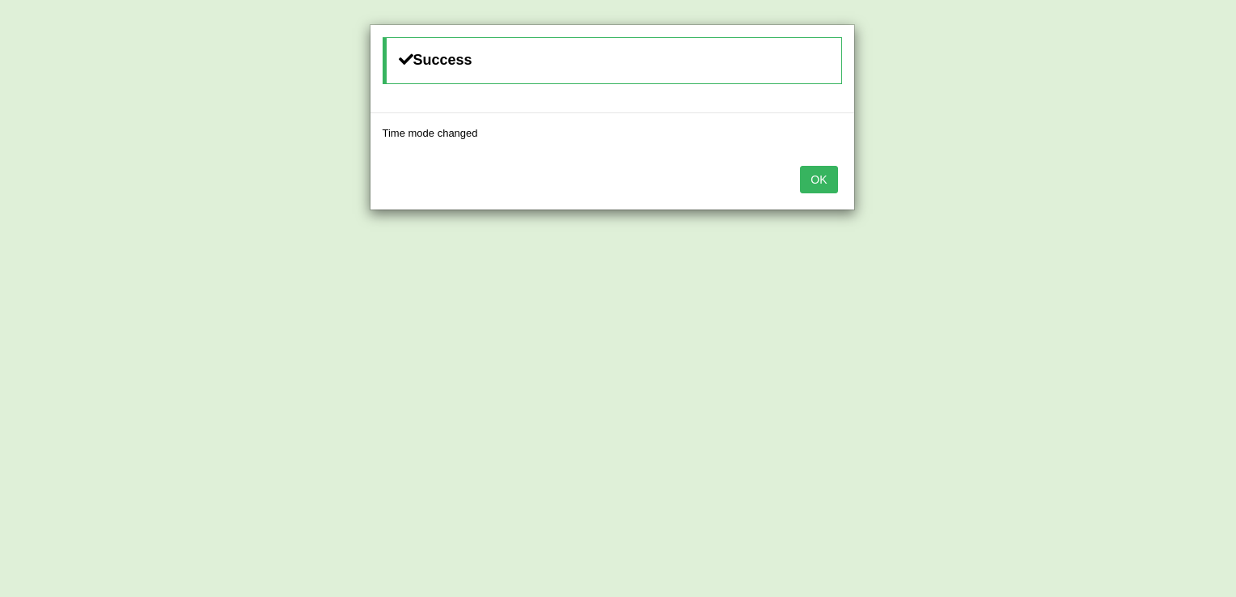
click at [828, 179] on button "OK" at bounding box center [818, 179] width 37 height 27
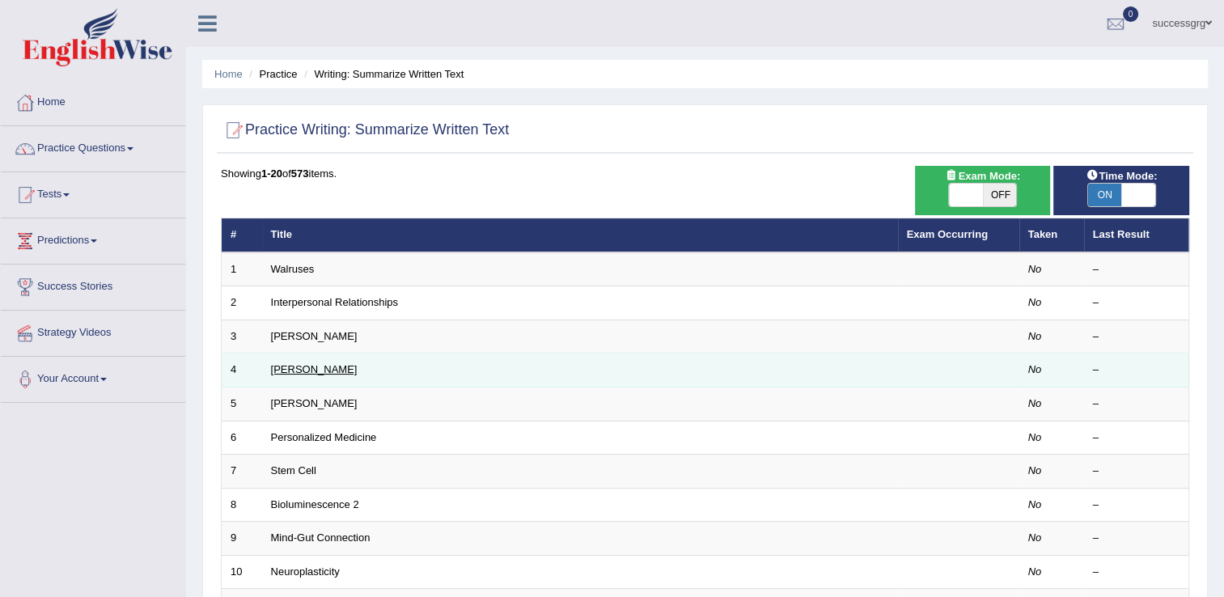
click at [295, 368] on link "[PERSON_NAME]" at bounding box center [314, 369] width 87 height 12
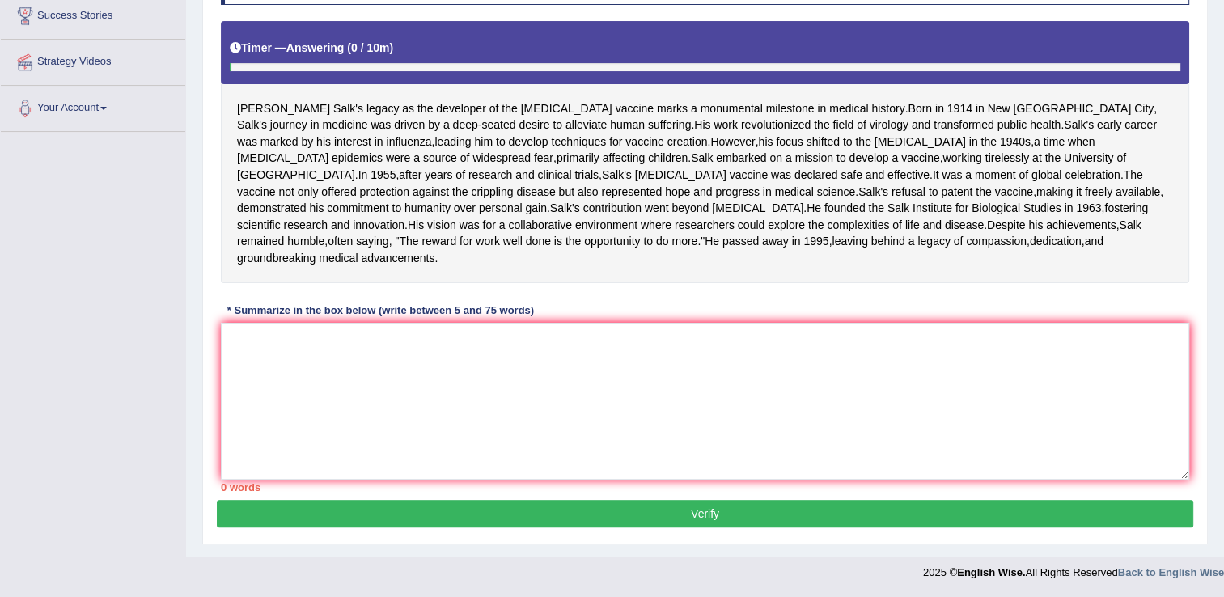
scroll to position [353, 0]
click at [379, 387] on textarea at bounding box center [705, 401] width 968 height 157
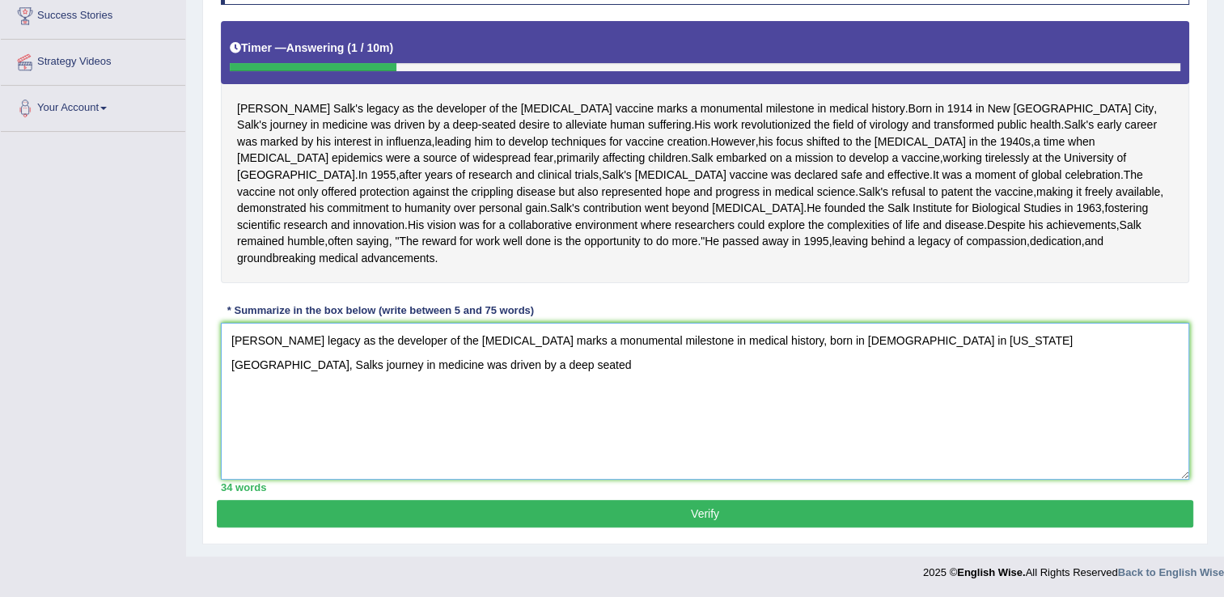
click at [919, 325] on textarea "Jonas Salks legacy as the developer of the polio vaccine marks a monumental mil…" at bounding box center [705, 401] width 968 height 157
click at [1168, 336] on textarea "Jonas Salks legacy as the developer of the polio vaccine marks a monumental mil…" at bounding box center [705, 401] width 968 height 157
click at [310, 381] on textarea "Jonas Salks legacy as the developer of the polio vaccine marks a monumental mil…" at bounding box center [705, 401] width 968 height 157
click at [1175, 343] on textarea "Jonas Salks legacy as the developer of the polio vaccine marks a monumental mil…" at bounding box center [705, 401] width 968 height 157
click at [1170, 344] on textarea "Jonas Salks legacy as the developer of the polio vaccine marks a monumental mil…" at bounding box center [705, 401] width 968 height 157
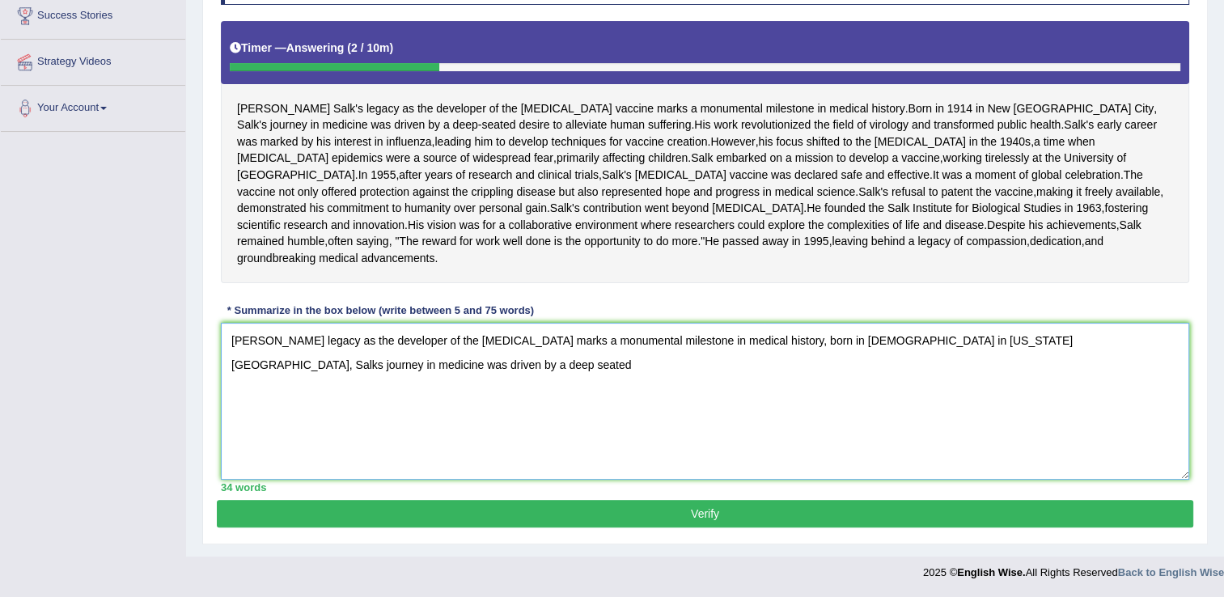
click at [353, 368] on textarea "Jonas Salks legacy as the developer of the polio vaccine marks a monumental mil…" at bounding box center [705, 401] width 968 height 157
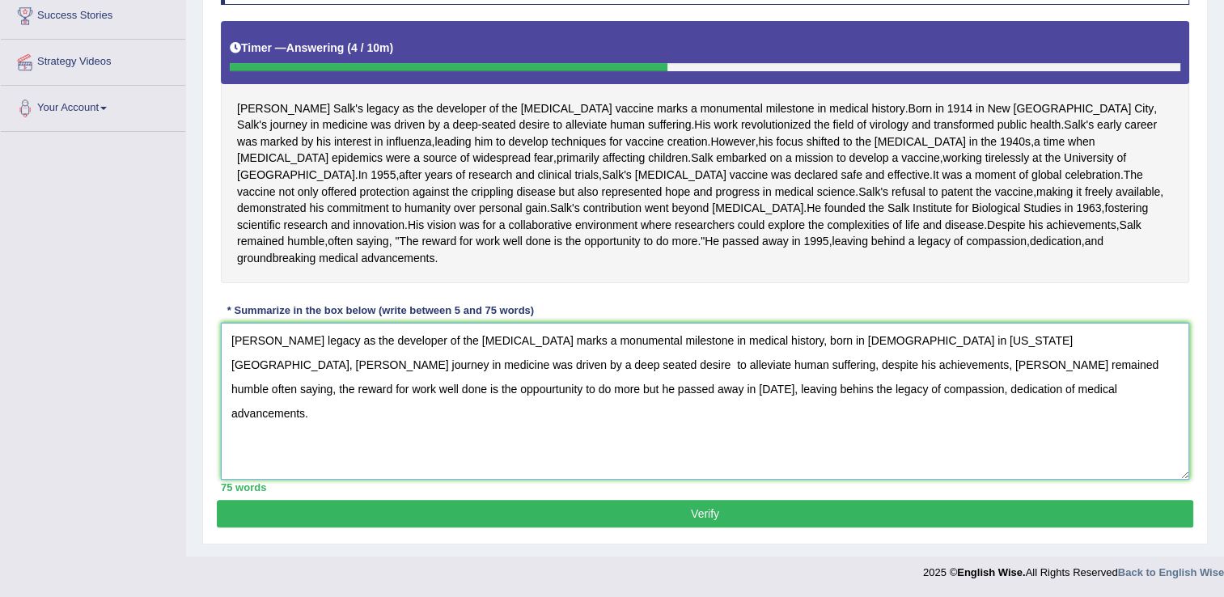
type textarea "Jonas Salks legacy as the developer of the polio vaccine marks a monumental mil…"
click at [476, 511] on button "Verify" at bounding box center [705, 513] width 976 height 27
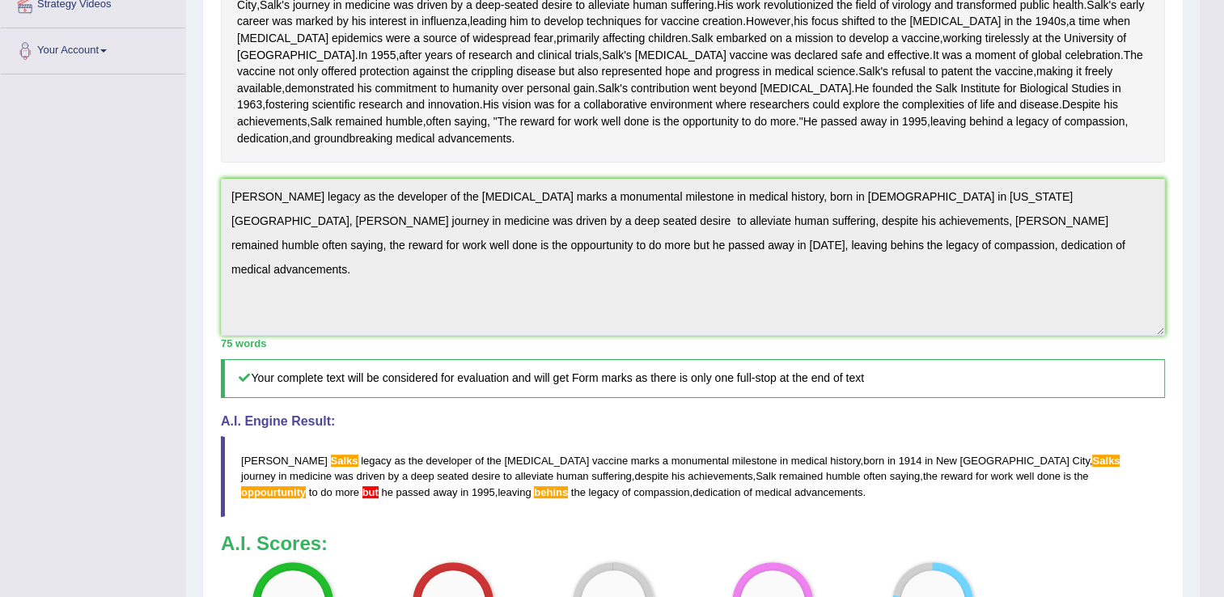
scroll to position [0, 0]
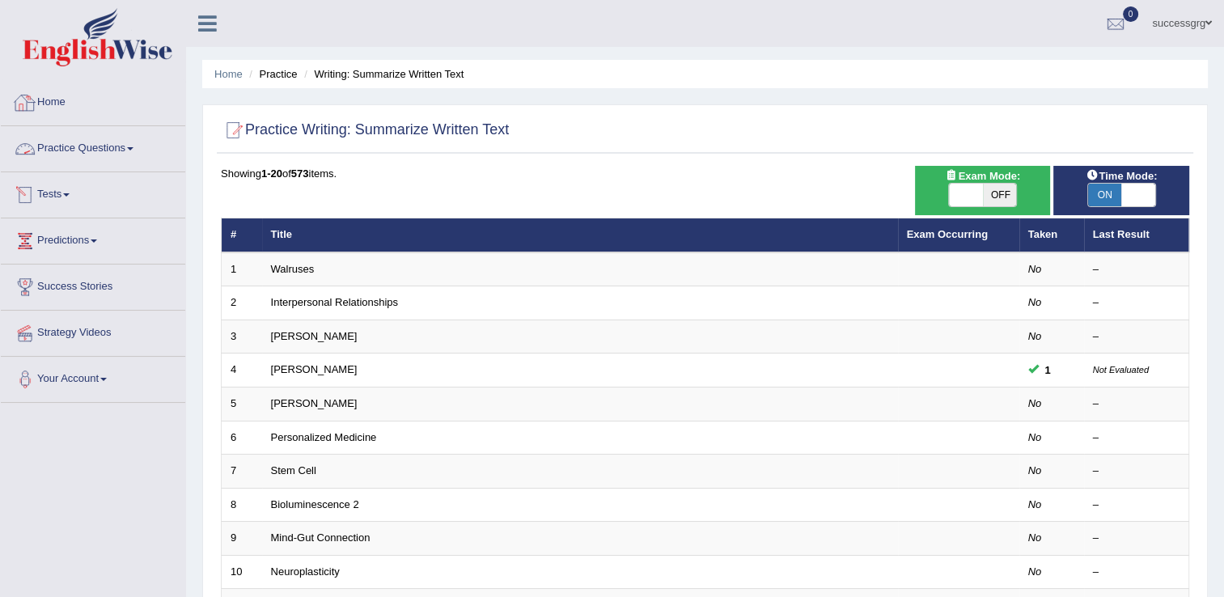
click at [66, 146] on link "Practice Questions" at bounding box center [93, 146] width 184 height 40
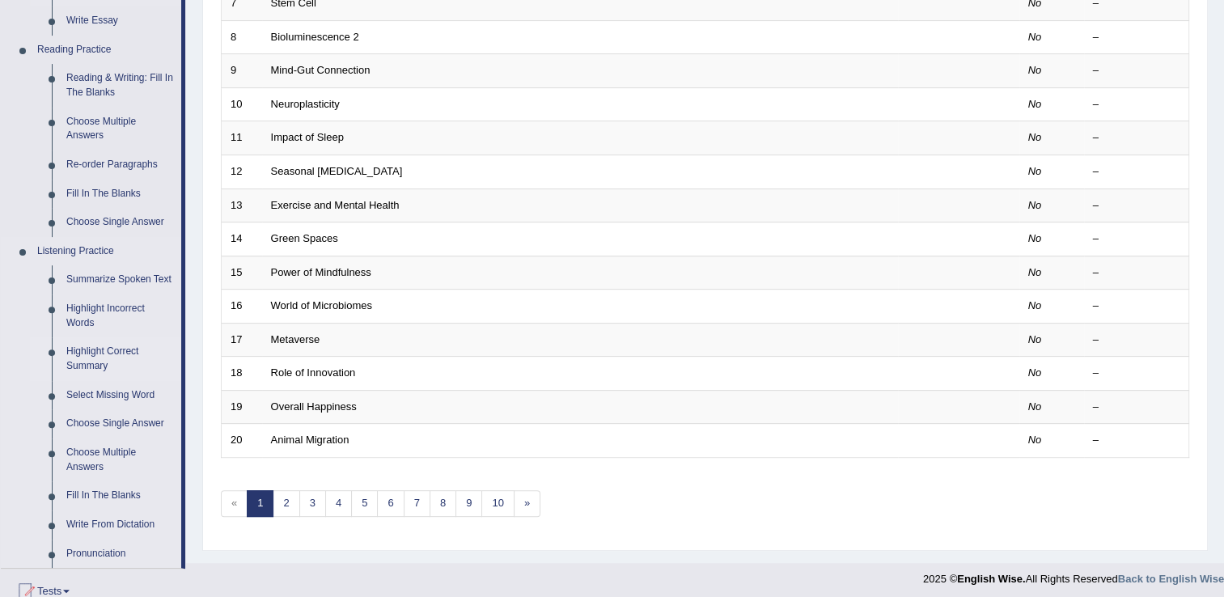
scroll to position [566, 0]
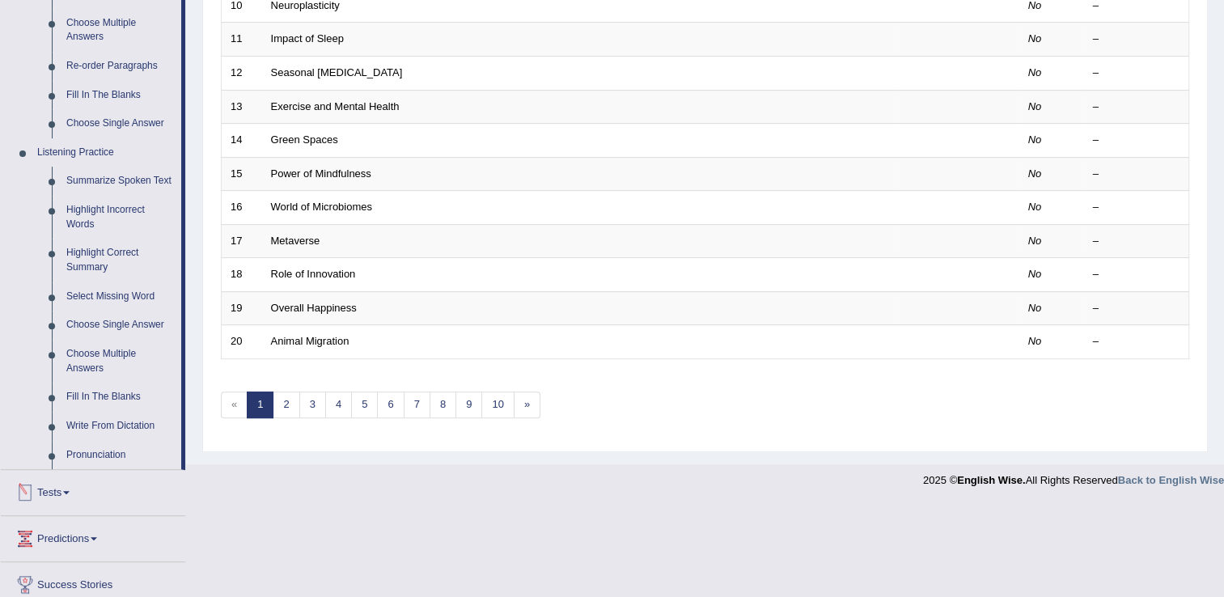
click at [36, 490] on div at bounding box center [25, 492] width 24 height 24
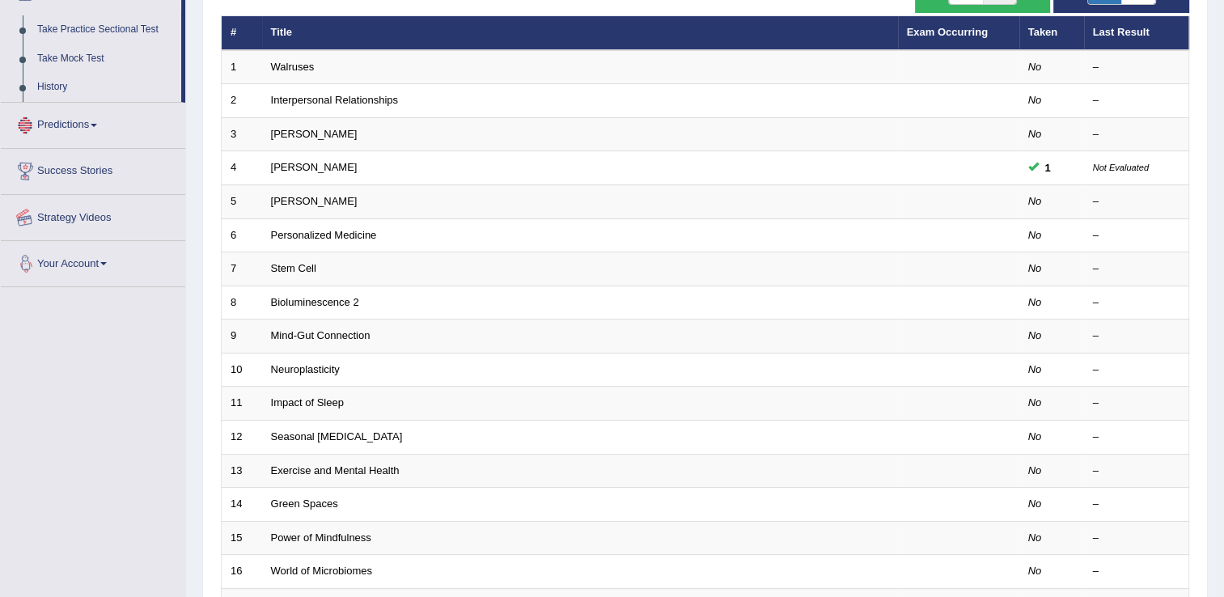
scroll to position [199, 0]
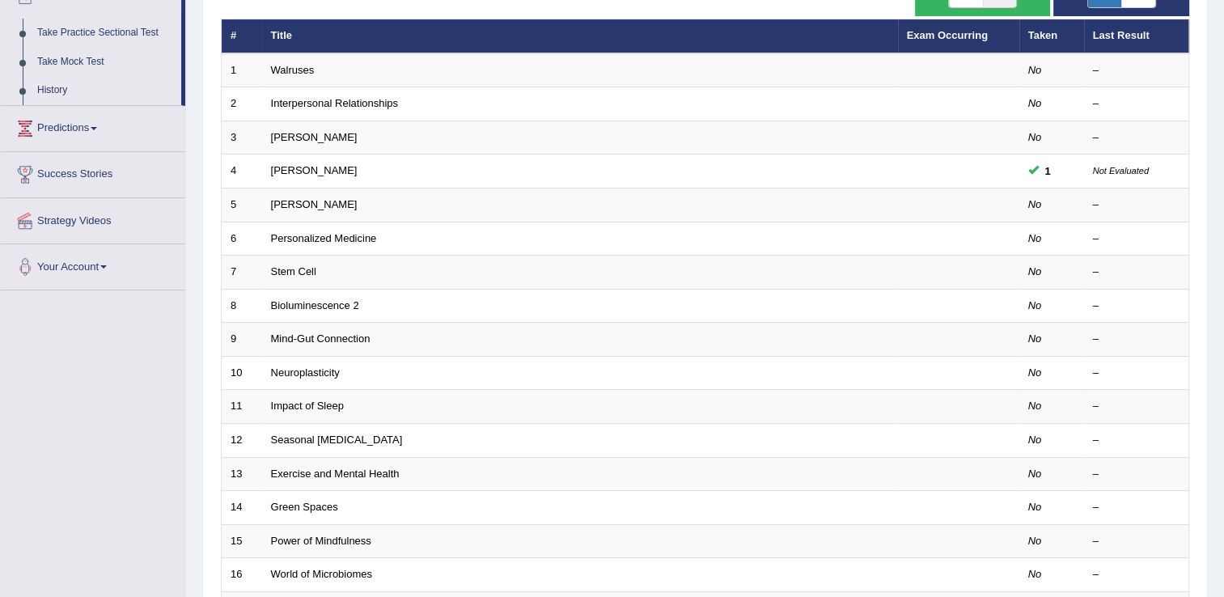
click at [40, 86] on link "History" at bounding box center [105, 90] width 151 height 29
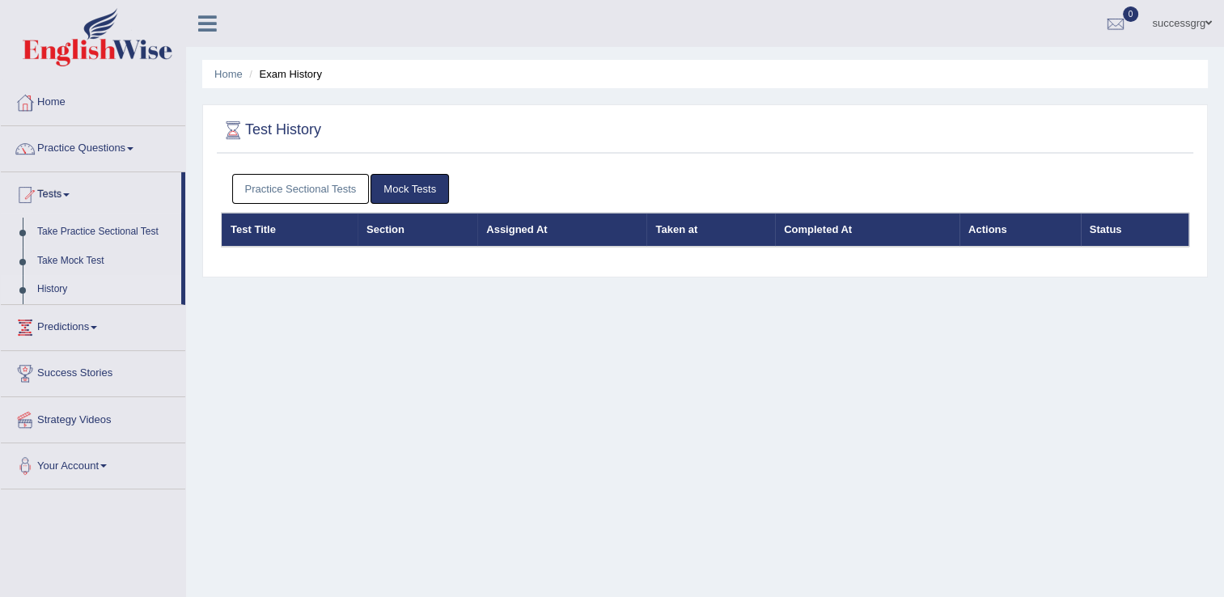
click at [340, 190] on link "Practice Sectional Tests" at bounding box center [300, 189] width 137 height 30
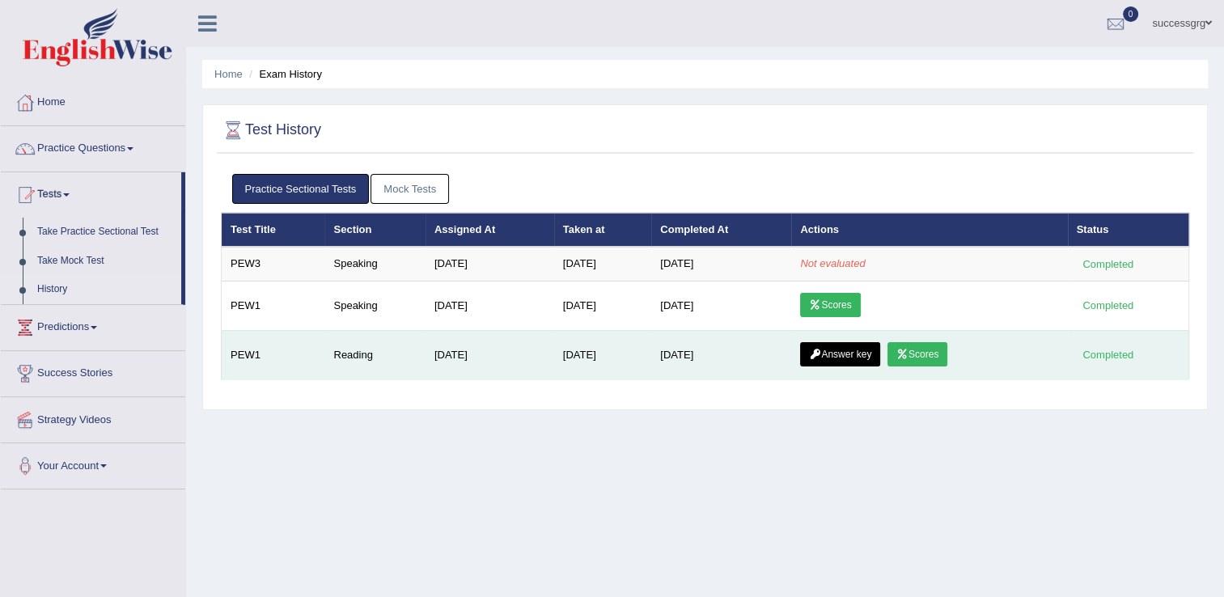
click at [902, 351] on icon at bounding box center [902, 354] width 12 height 10
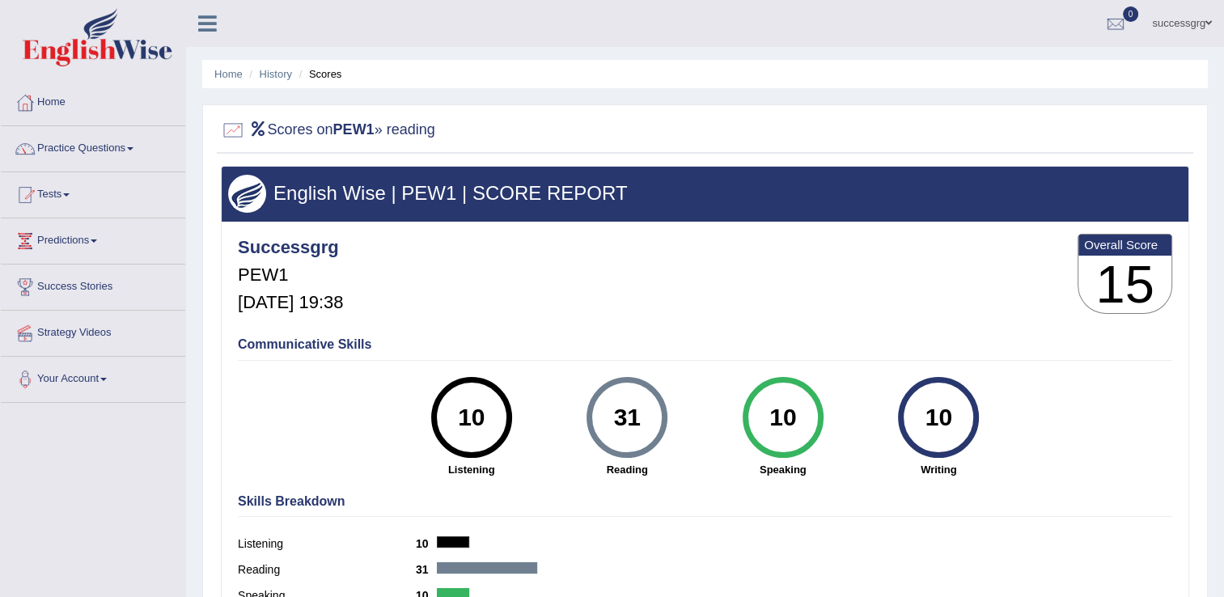
click at [202, 23] on icon at bounding box center [207, 23] width 19 height 21
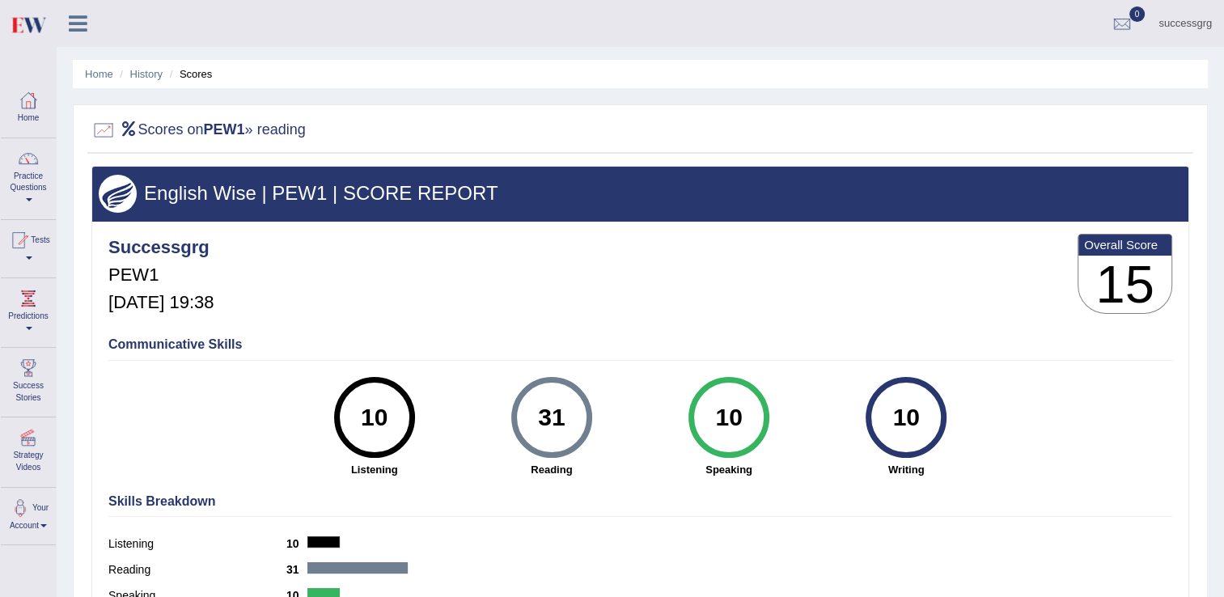
click at [87, 24] on icon at bounding box center [78, 23] width 19 height 21
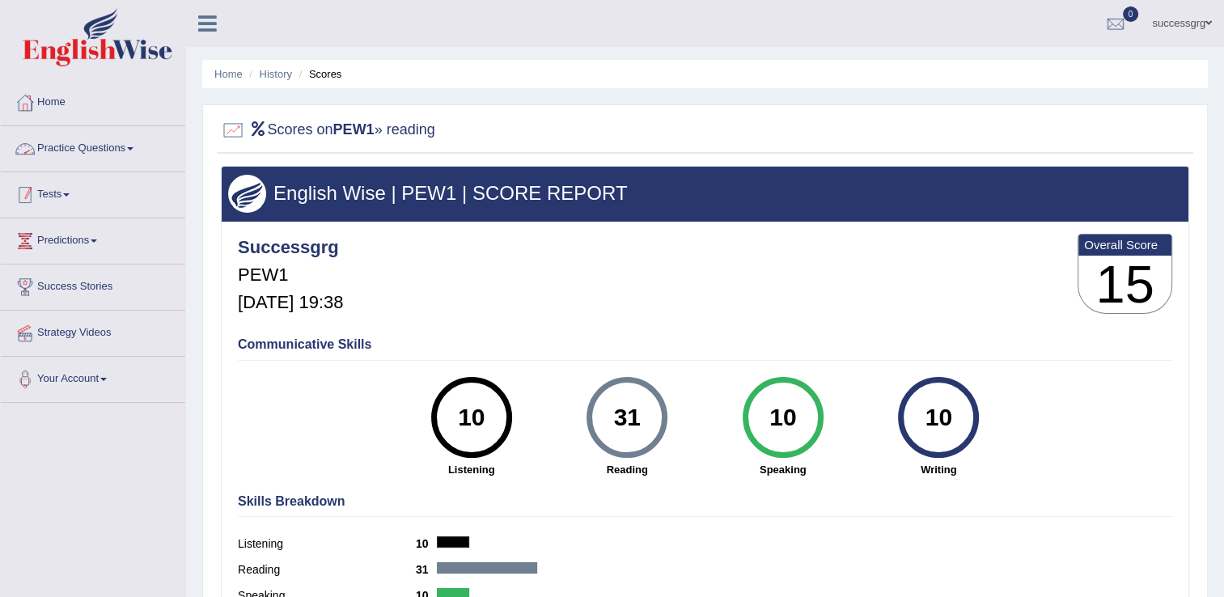
click at [68, 194] on link "Tests" at bounding box center [93, 192] width 184 height 40
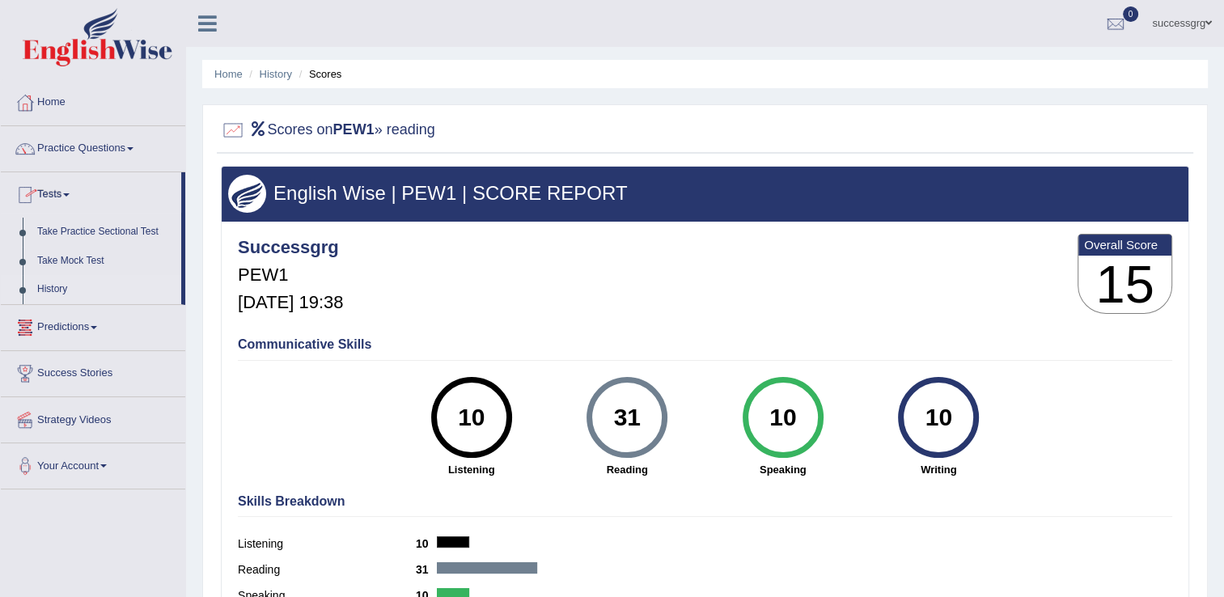
click at [52, 286] on link "History" at bounding box center [105, 289] width 151 height 29
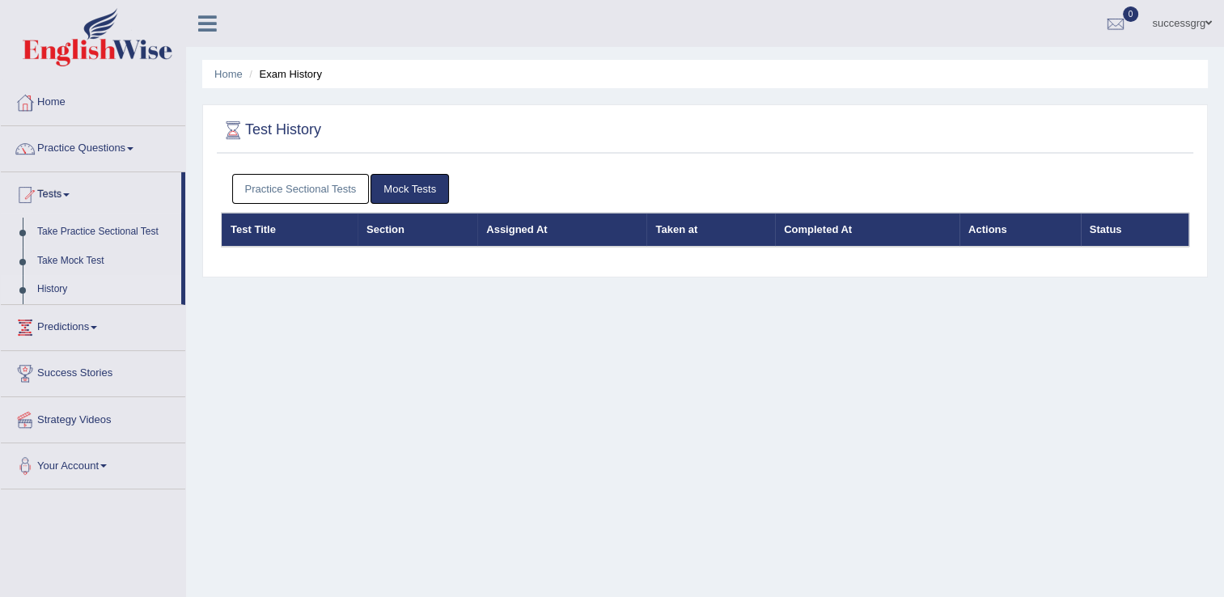
click at [321, 184] on link "Practice Sectional Tests" at bounding box center [300, 189] width 137 height 30
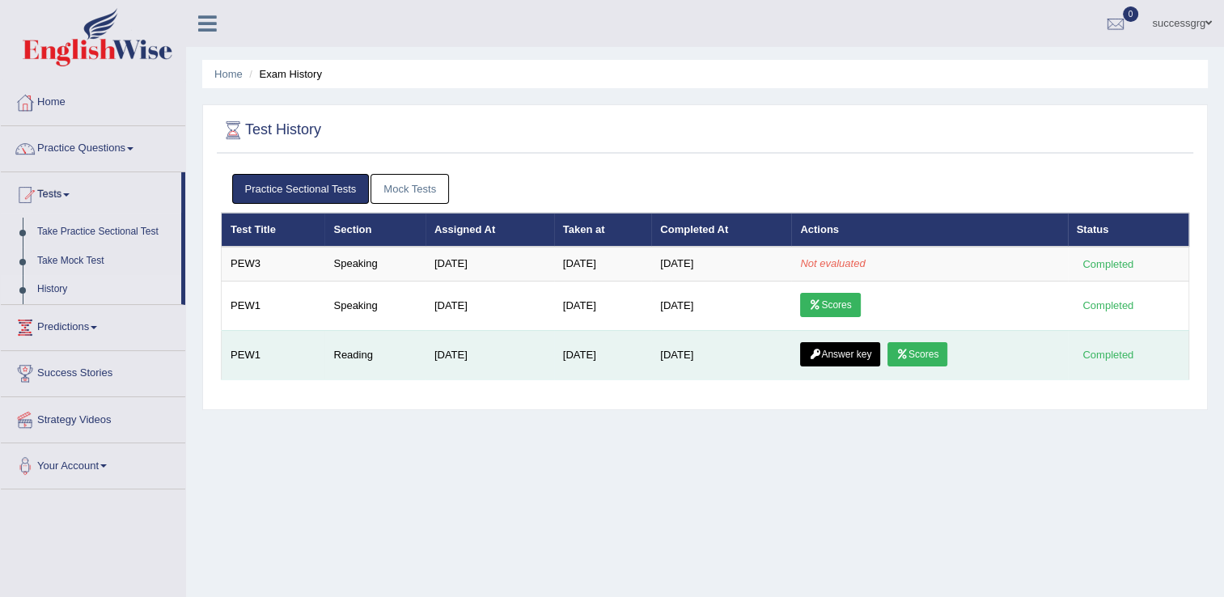
click at [810, 353] on link "Answer key" at bounding box center [840, 354] width 80 height 24
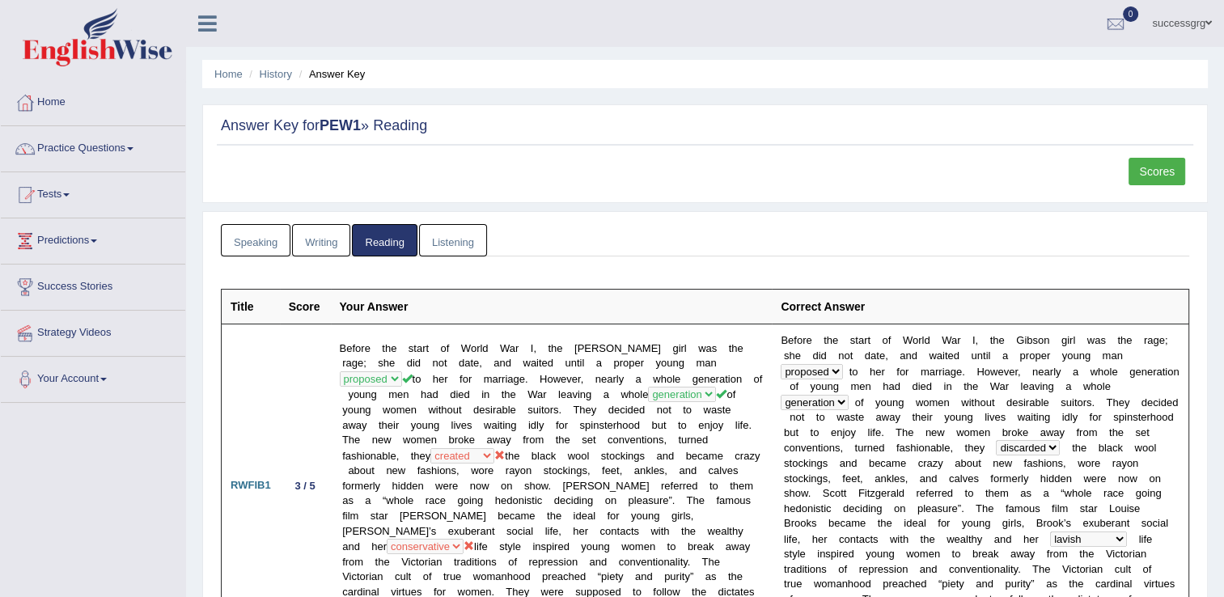
click at [318, 232] on link "Writing" at bounding box center [321, 240] width 58 height 33
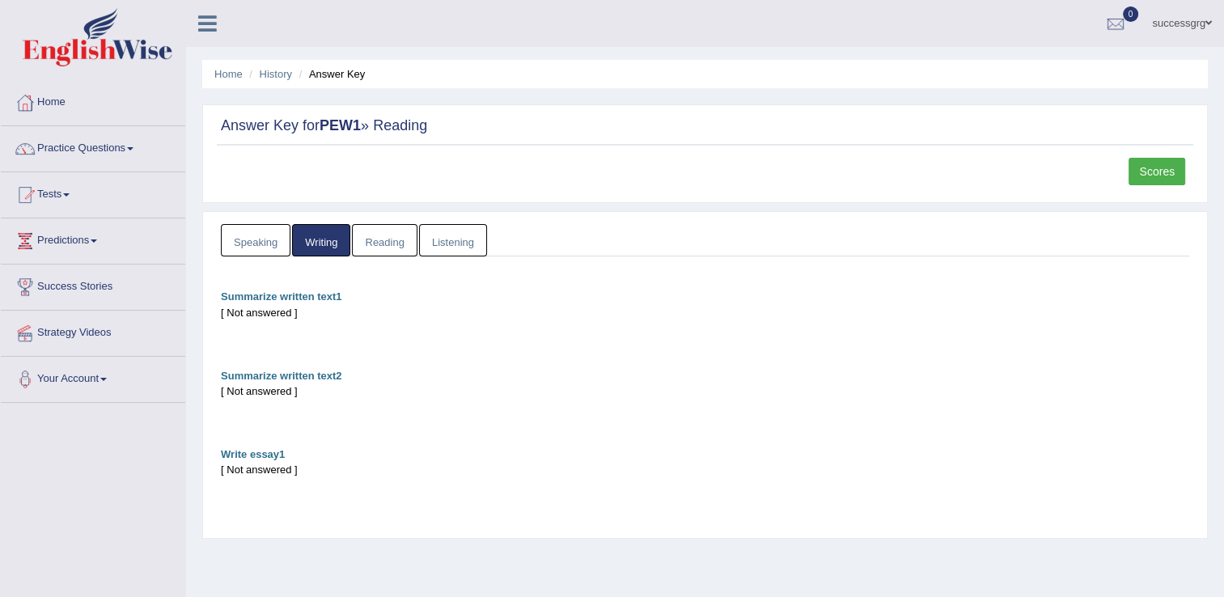
click at [266, 231] on link "Speaking" at bounding box center [256, 240] width 70 height 33
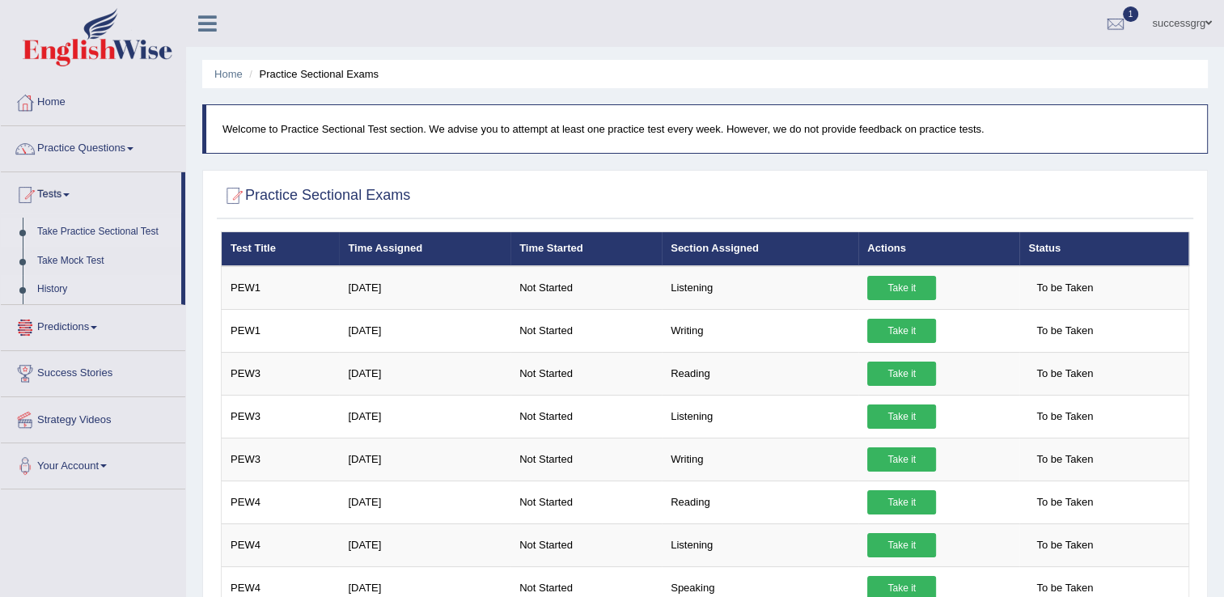
click at [54, 287] on link "History" at bounding box center [105, 289] width 151 height 29
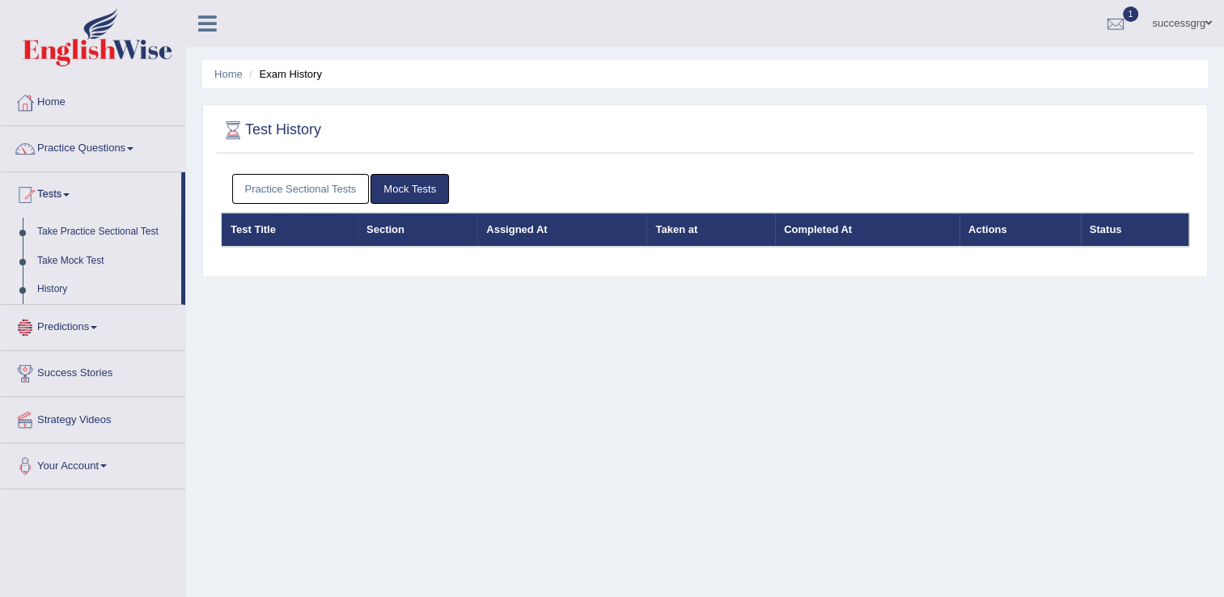
click at [286, 186] on link "Practice Sectional Tests" at bounding box center [300, 189] width 137 height 30
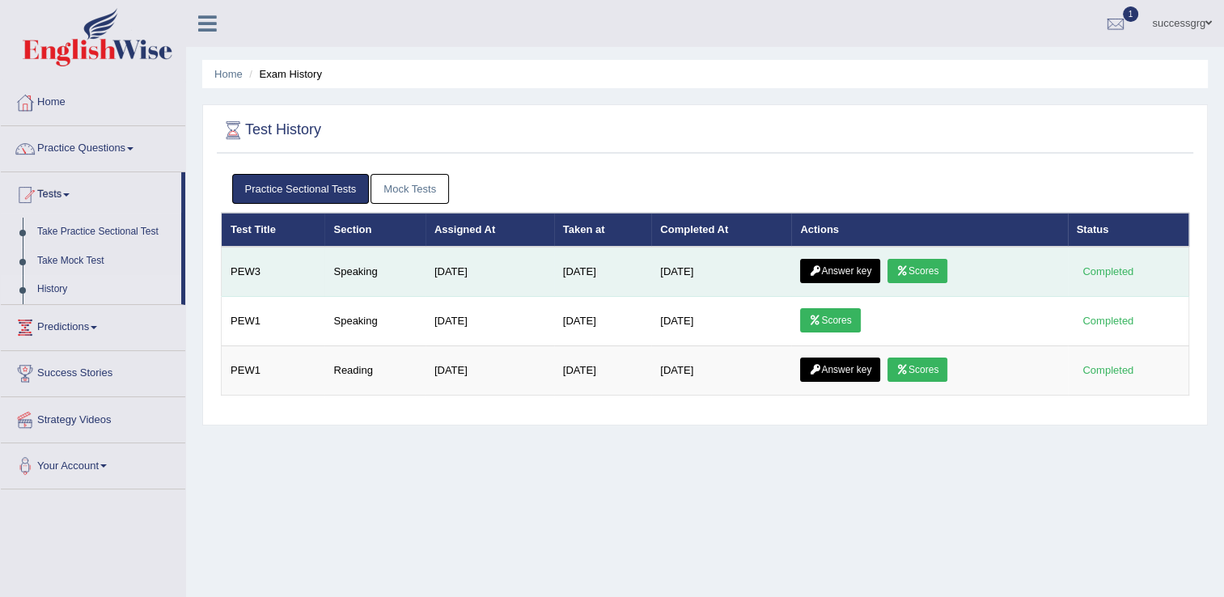
click at [907, 261] on link "Scores" at bounding box center [917, 271] width 60 height 24
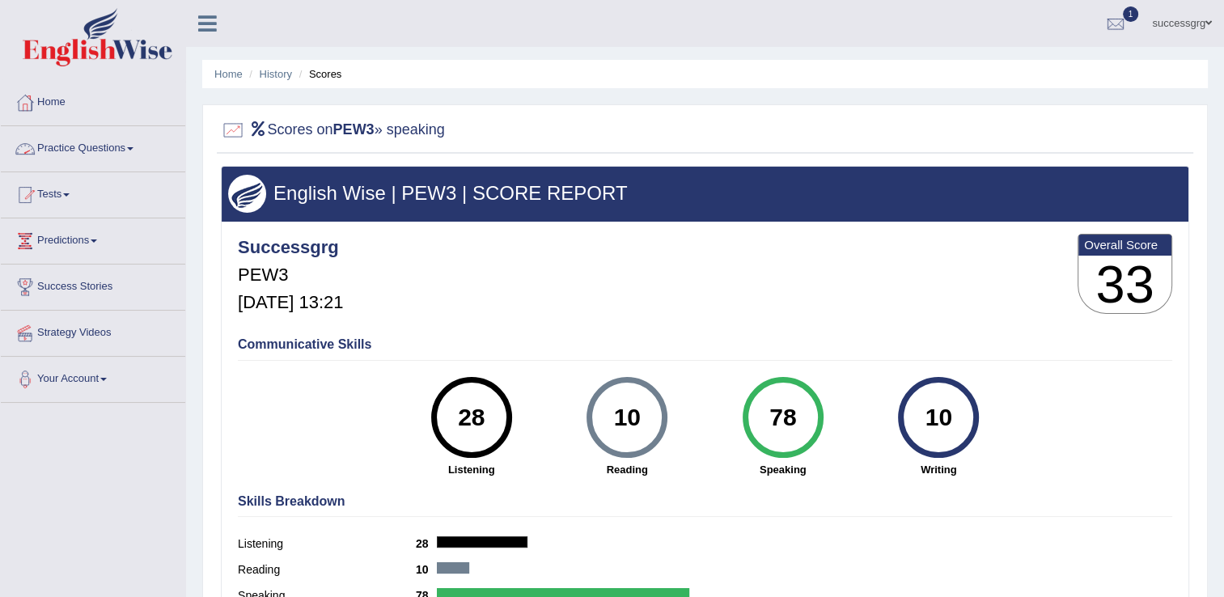
click at [100, 142] on link "Practice Questions" at bounding box center [93, 146] width 184 height 40
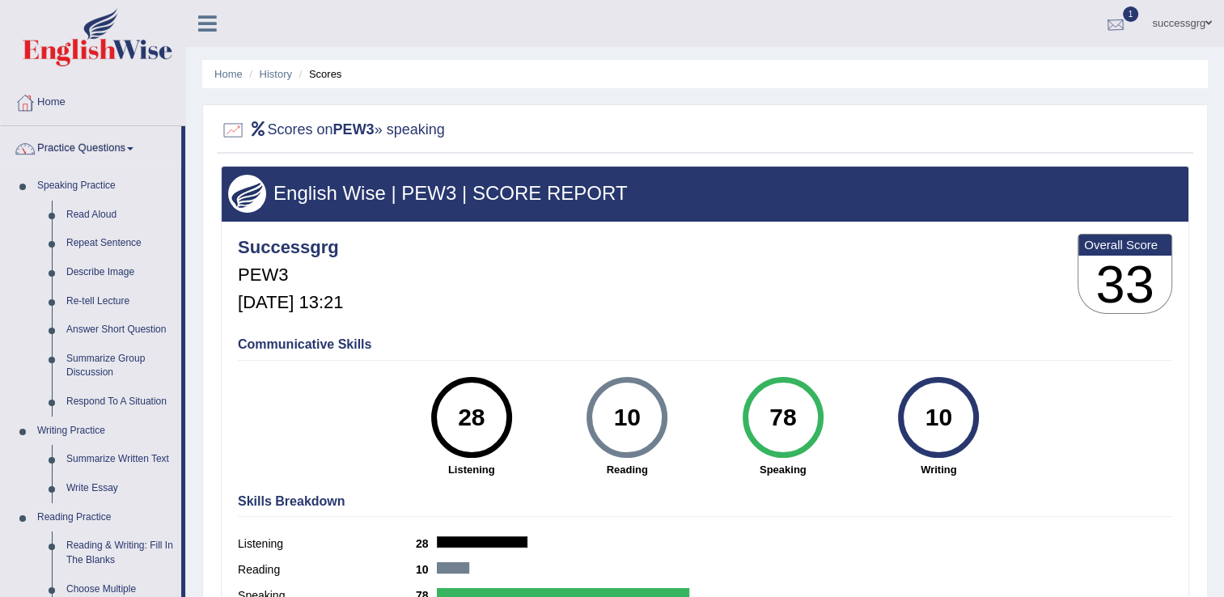
click at [1116, 19] on div at bounding box center [1115, 24] width 24 height 24
click at [1061, 72] on link "PEW3 Sep 1, 2025 Exam evaluated" at bounding box center [1018, 73] width 223 height 34
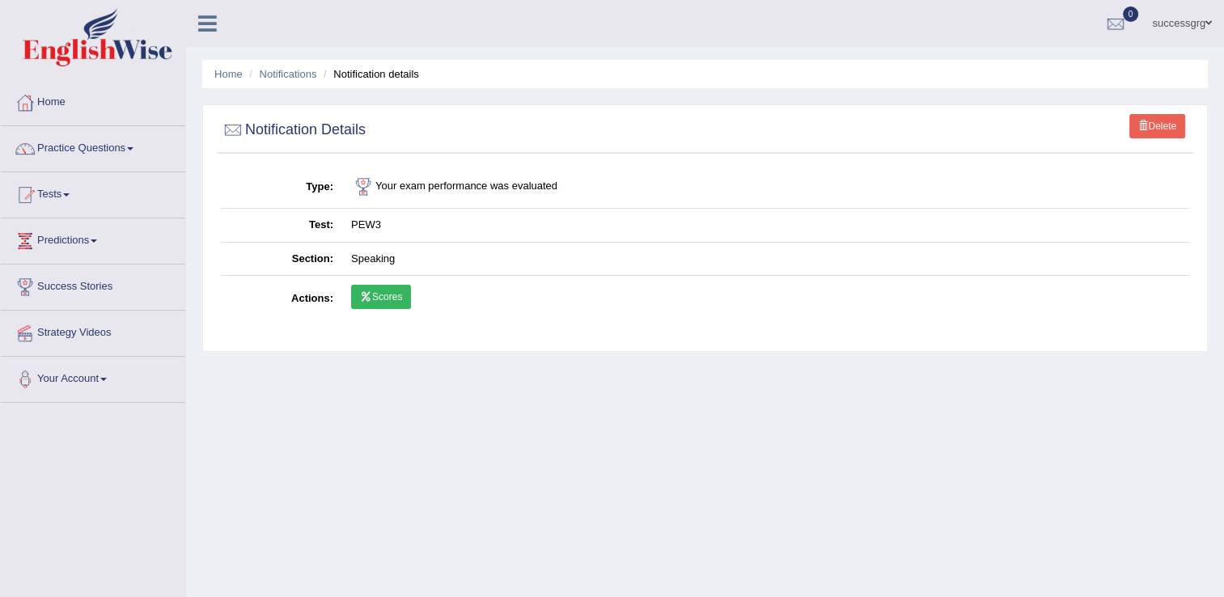
click at [398, 293] on link "Scores" at bounding box center [381, 297] width 60 height 24
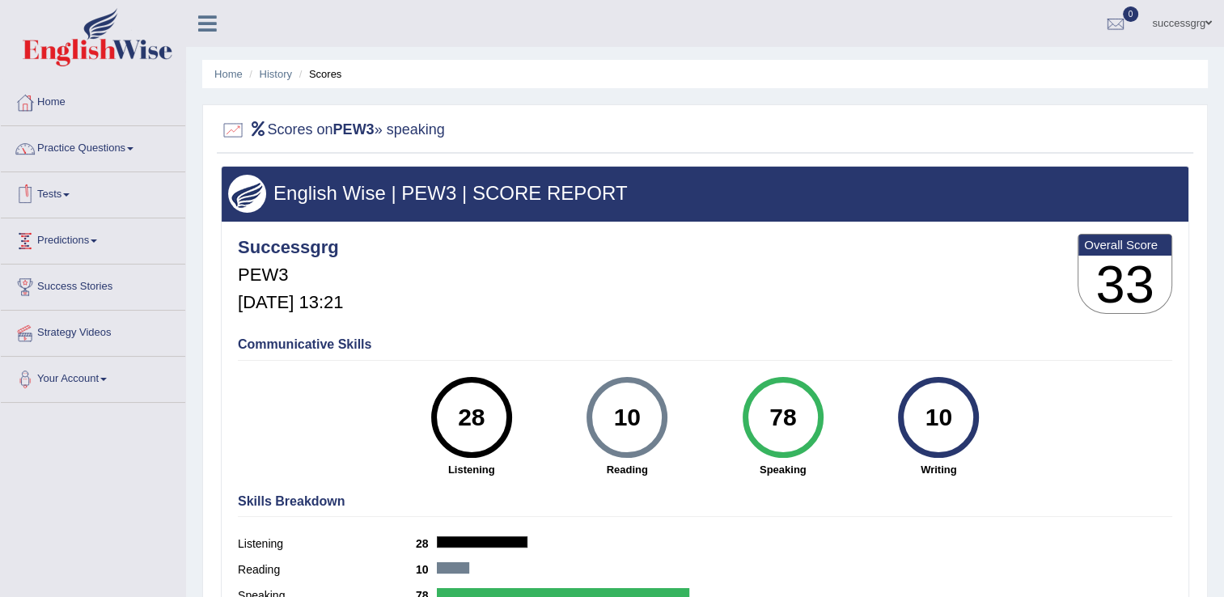
click at [40, 192] on link "Tests" at bounding box center [93, 192] width 184 height 40
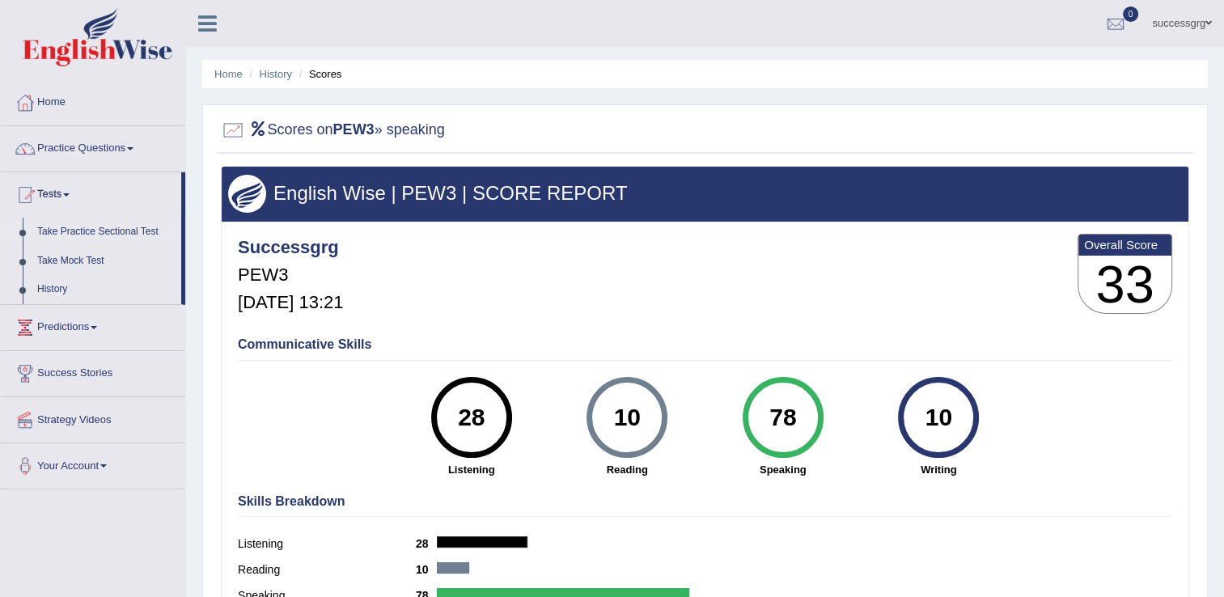
click at [106, 227] on link "Take Practice Sectional Test" at bounding box center [105, 232] width 151 height 29
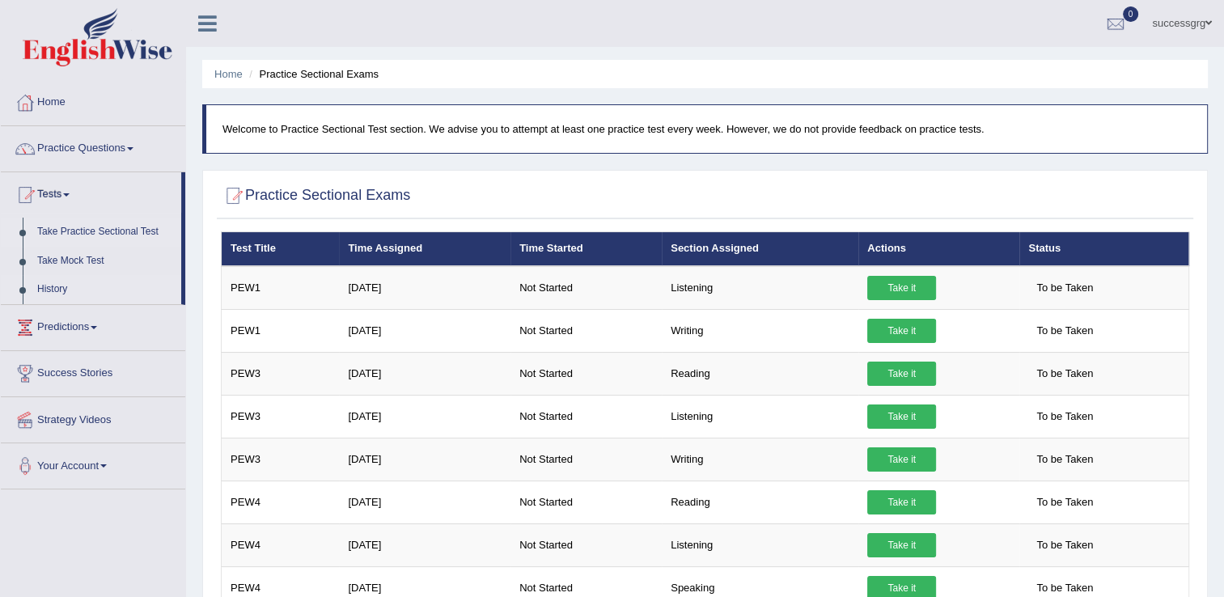
click at [52, 285] on link "History" at bounding box center [105, 289] width 151 height 29
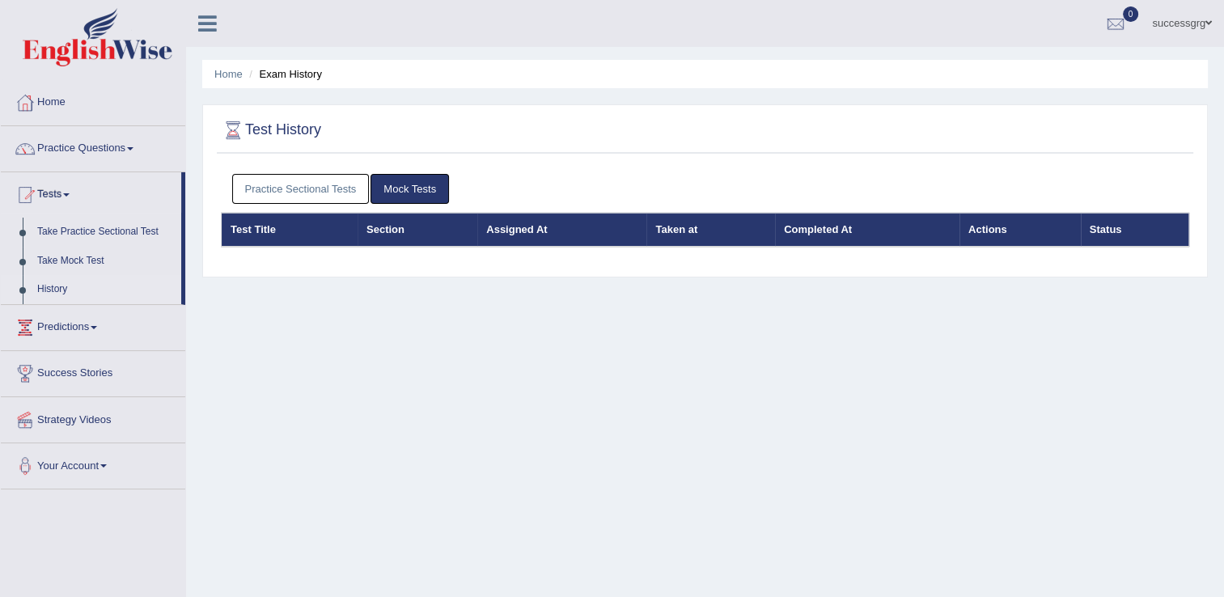
click at [332, 186] on link "Practice Sectional Tests" at bounding box center [300, 189] width 137 height 30
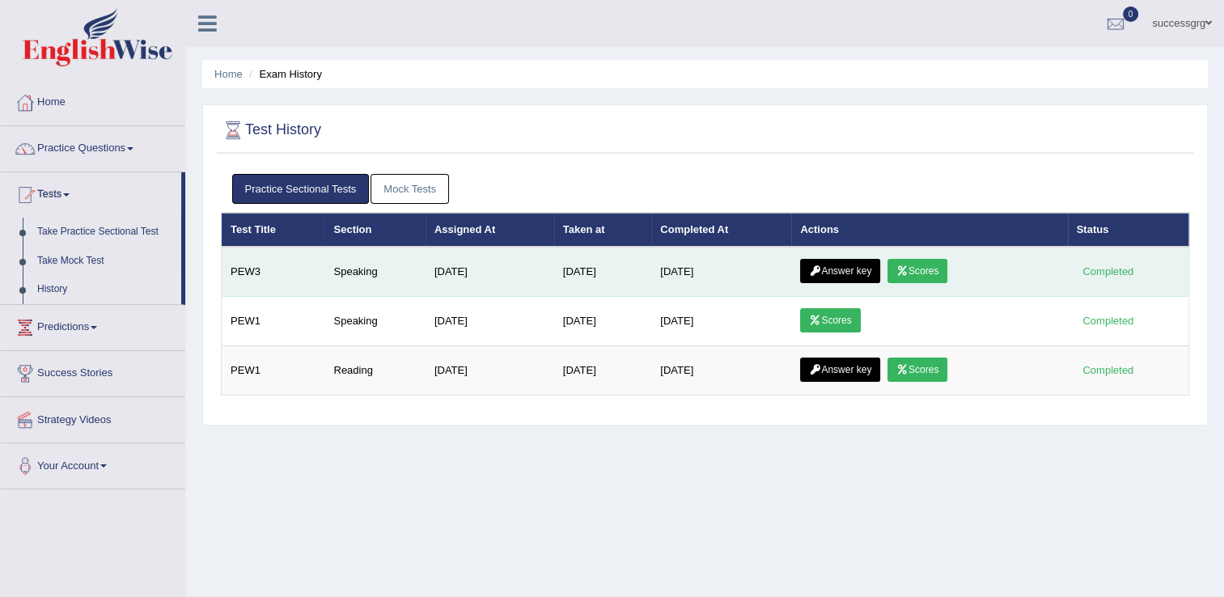
click at [819, 268] on icon at bounding box center [815, 271] width 12 height 10
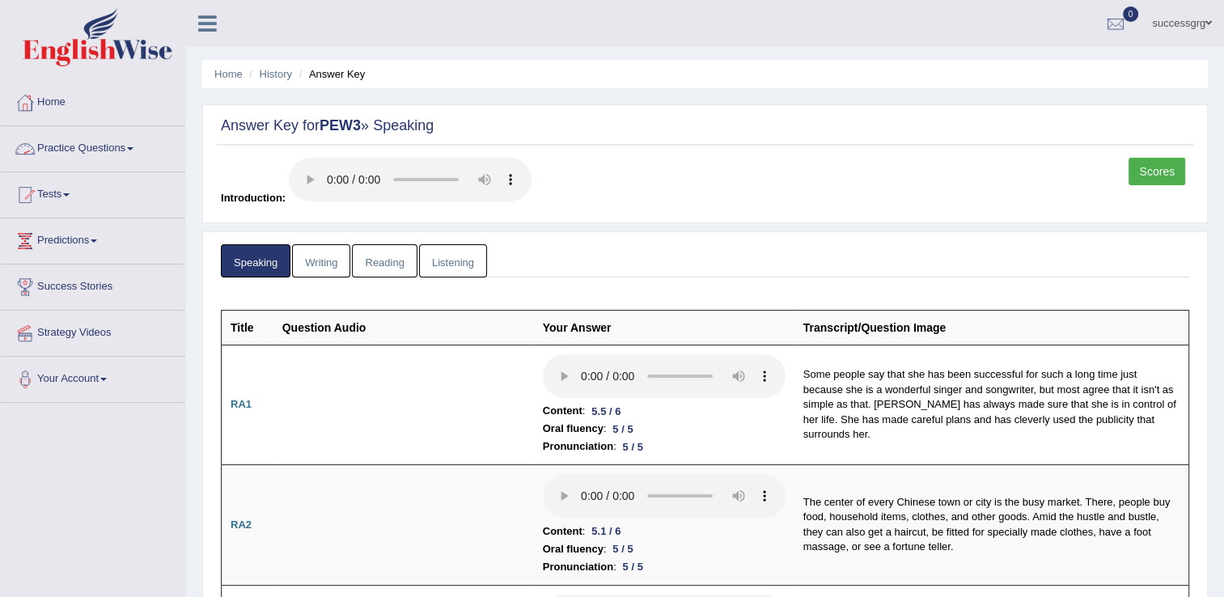
click at [76, 147] on link "Practice Questions" at bounding box center [93, 146] width 184 height 40
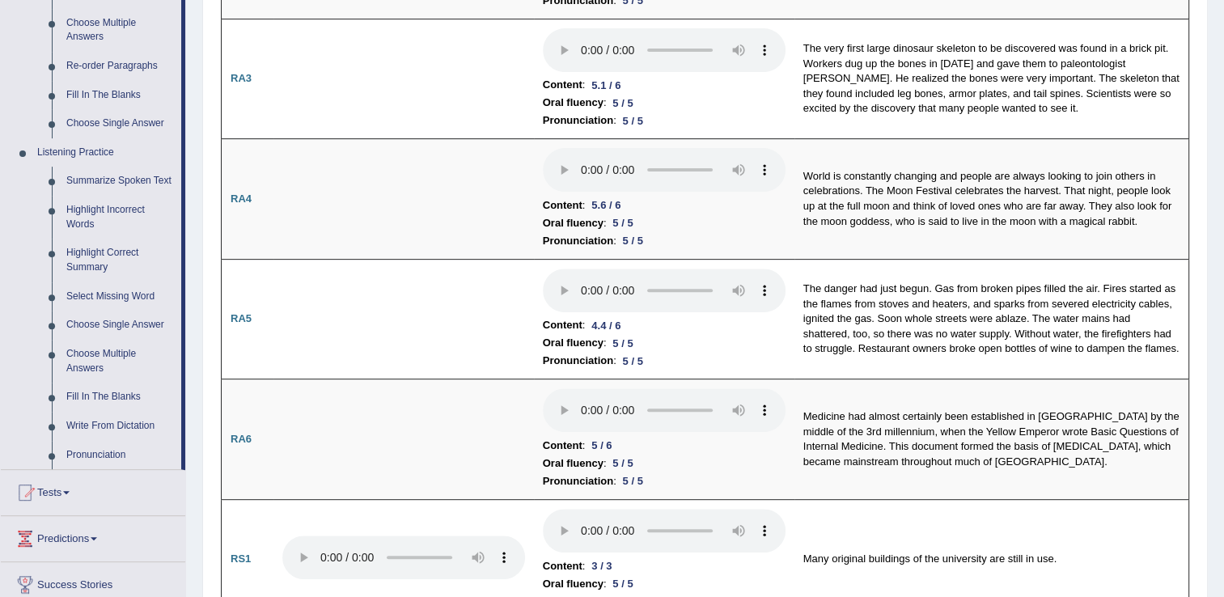
scroll to position [890, 0]
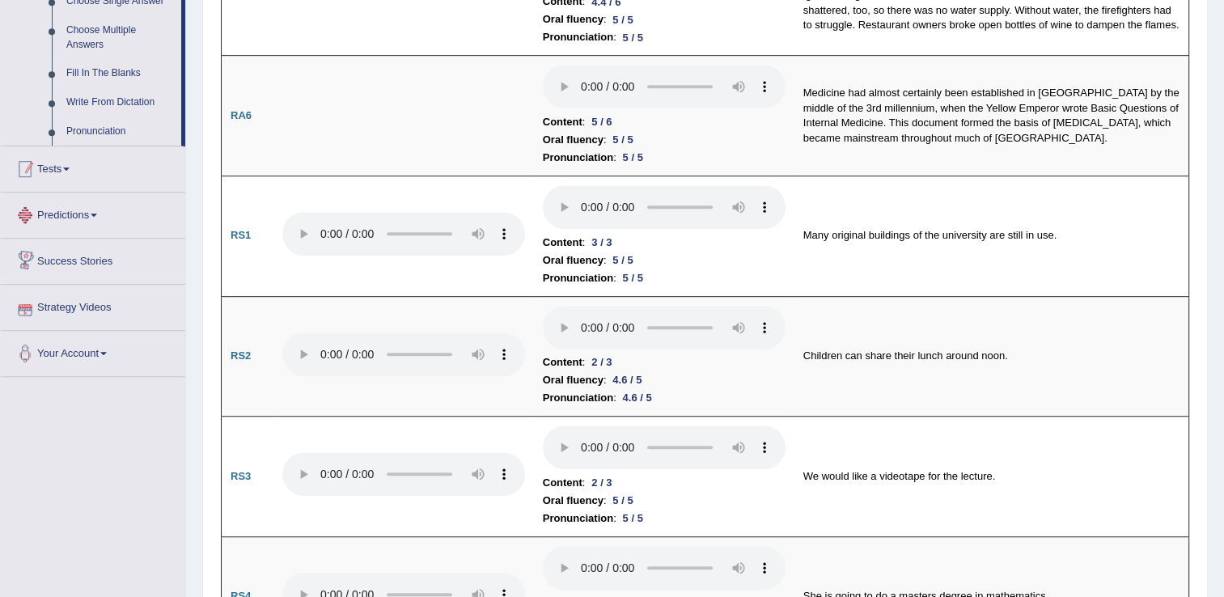
click at [79, 174] on link "Tests" at bounding box center [93, 166] width 184 height 40
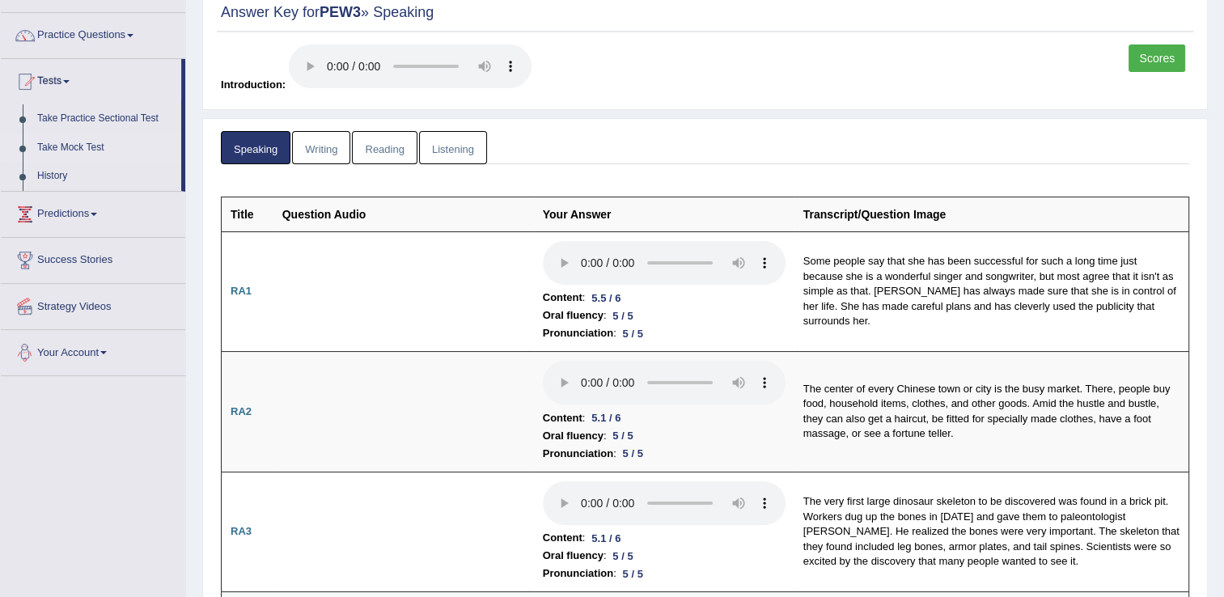
scroll to position [88, 0]
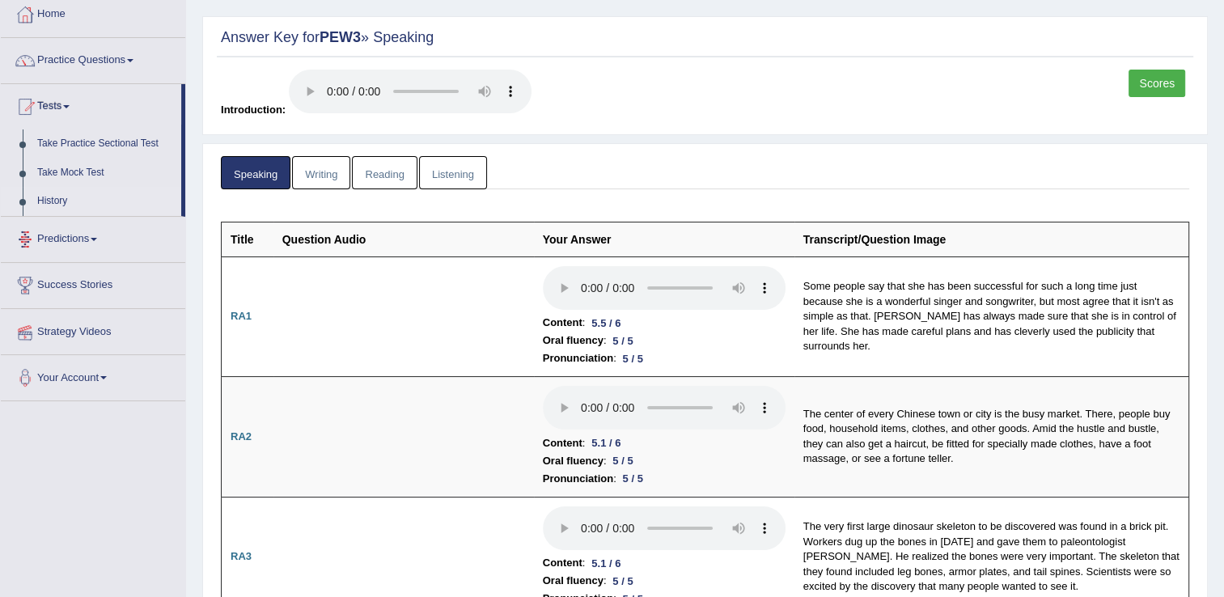
click at [61, 201] on link "History" at bounding box center [105, 201] width 151 height 29
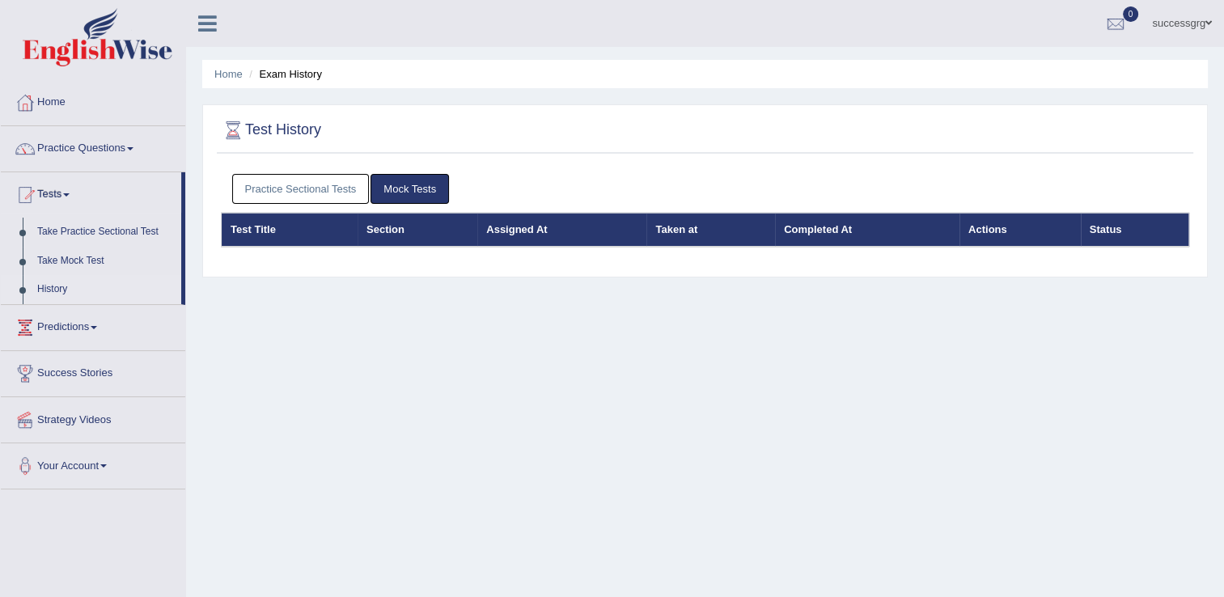
click at [315, 197] on link "Practice Sectional Tests" at bounding box center [300, 189] width 137 height 30
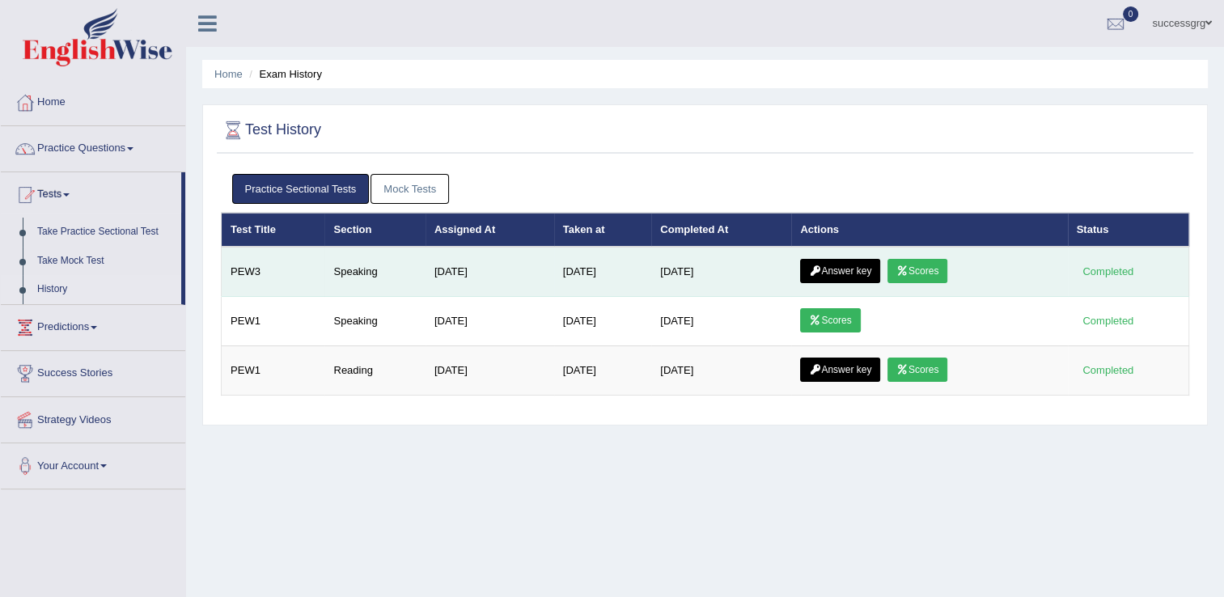
click at [914, 268] on link "Scores" at bounding box center [917, 271] width 60 height 24
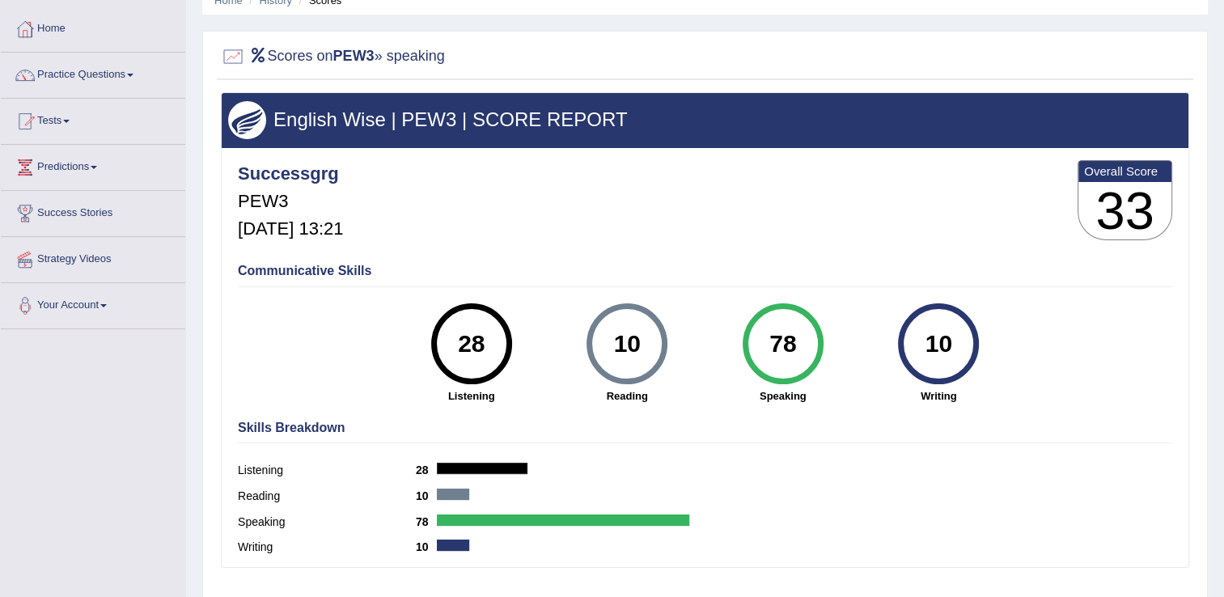
scroll to position [243, 0]
